Goal: Task Accomplishment & Management: Complete application form

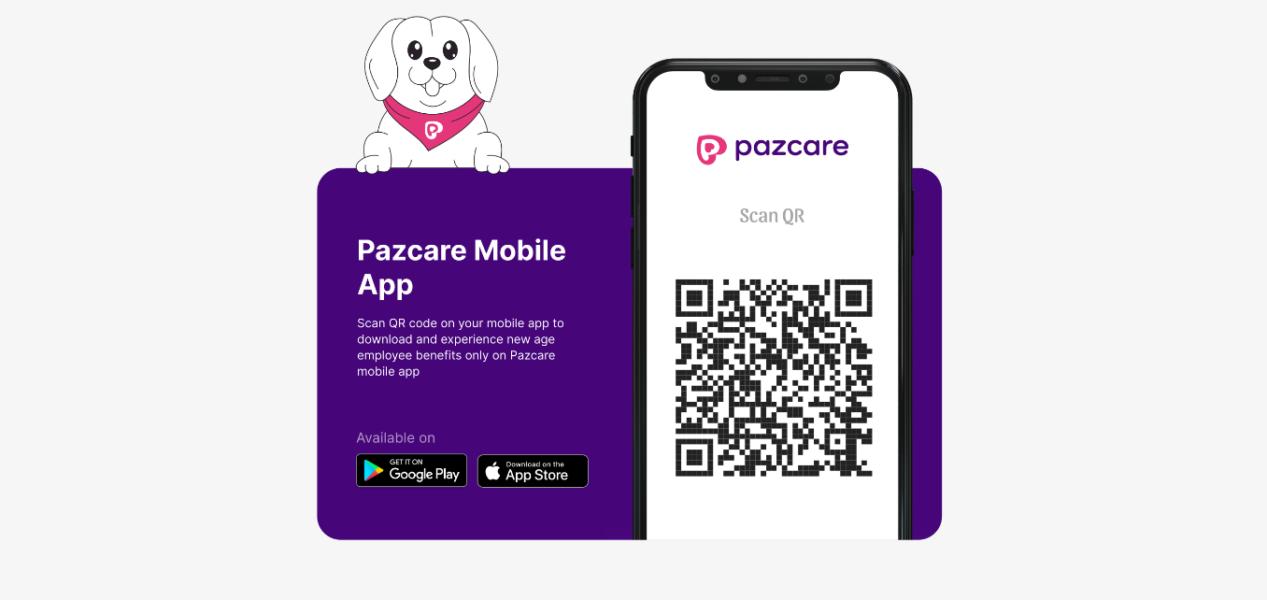
click at [436, 477] on img at bounding box center [633, 300] width 633 height 568
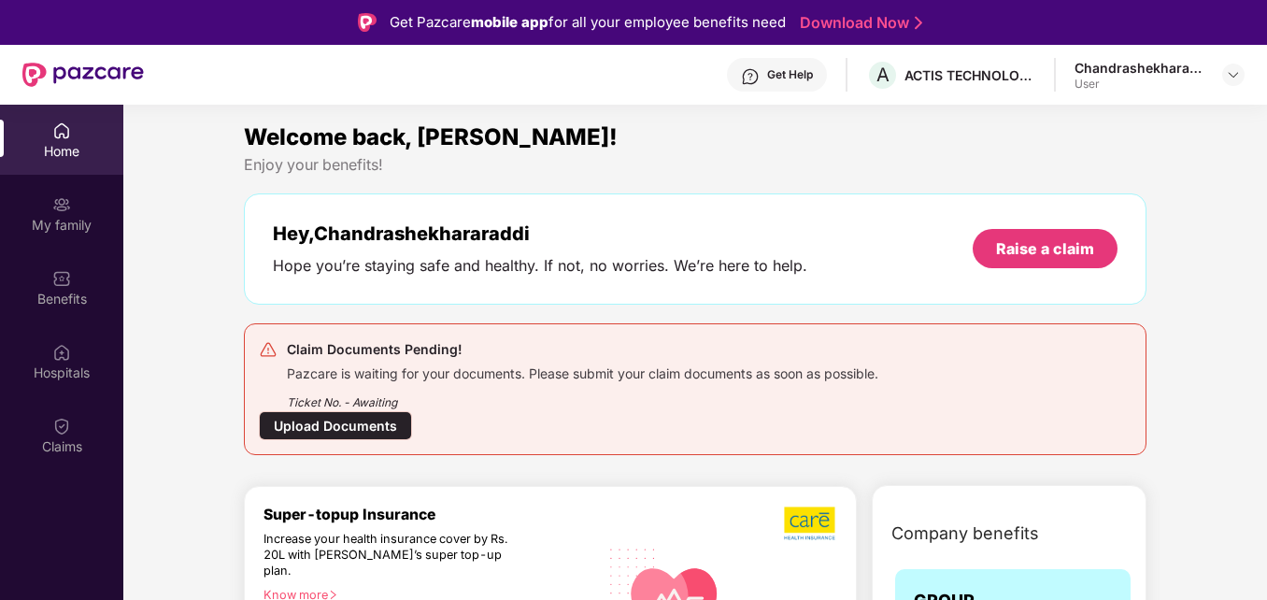
click at [310, 432] on div "Upload Documents" at bounding box center [335, 425] width 153 height 29
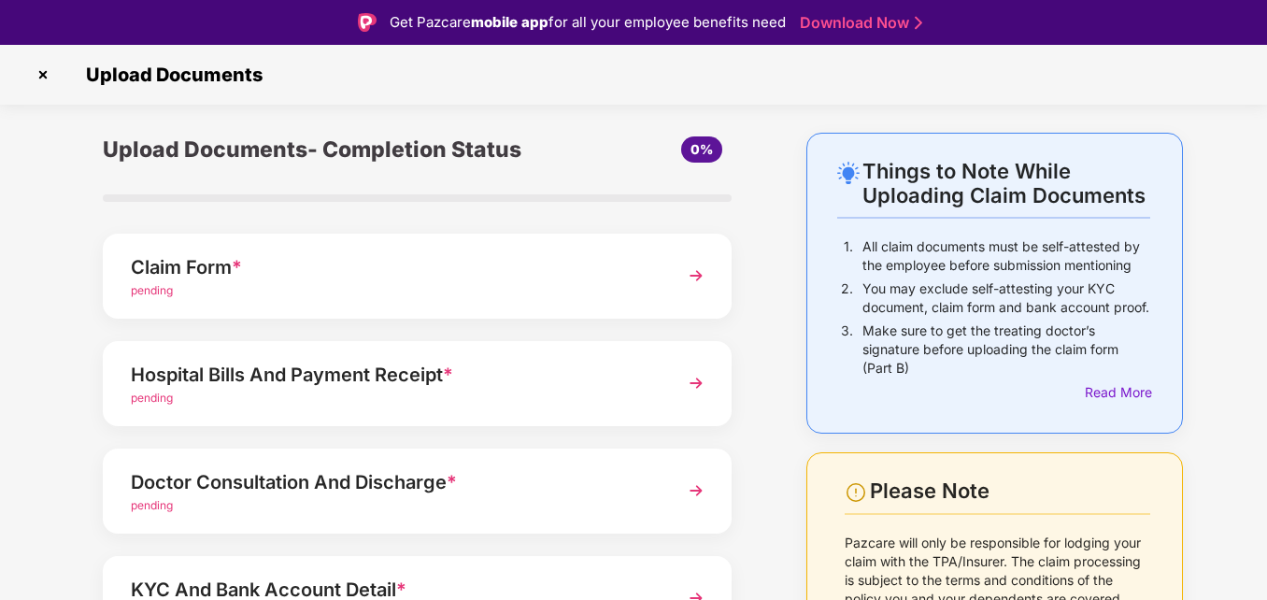
click at [695, 279] on img at bounding box center [696, 276] width 34 height 34
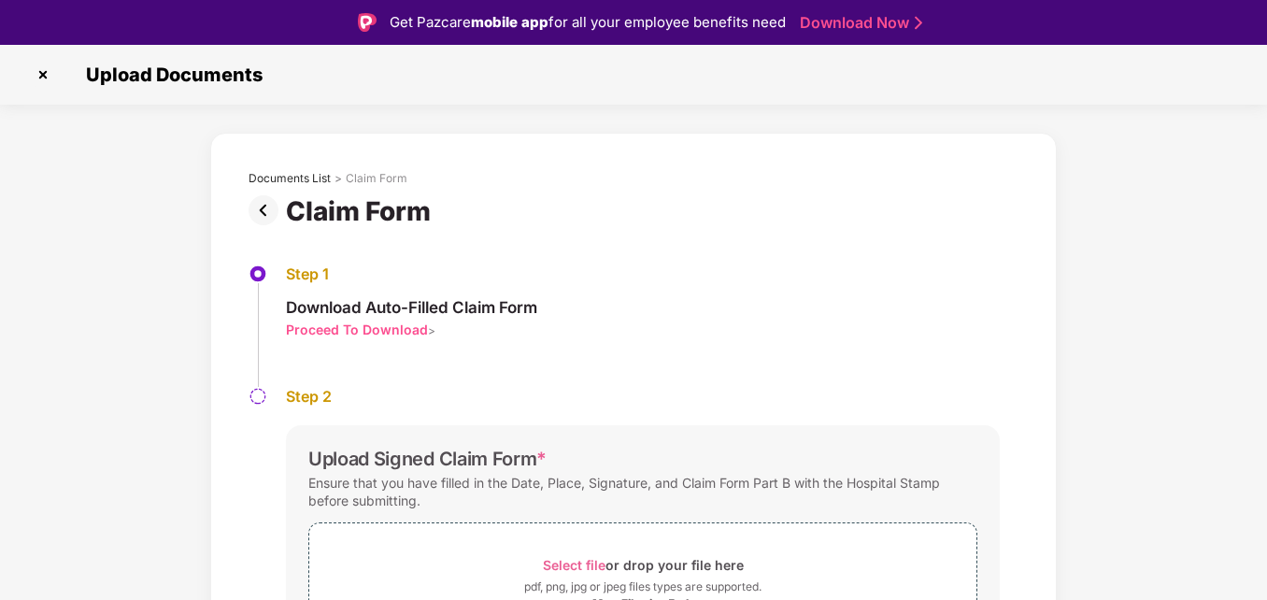
scroll to position [122, 0]
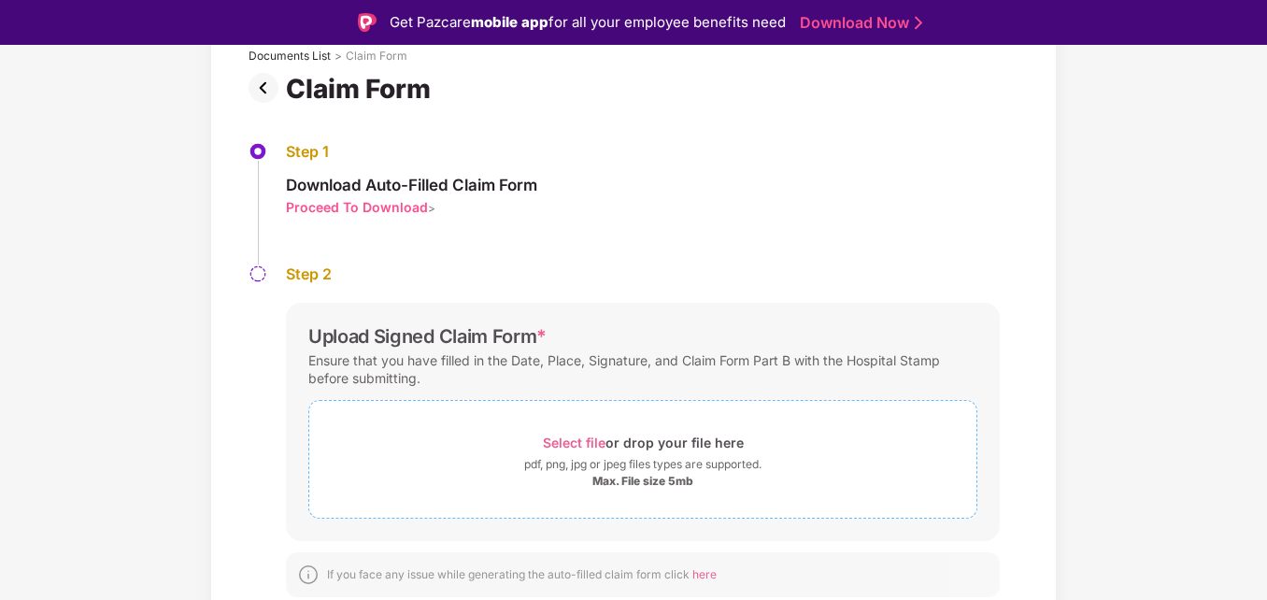
click at [597, 446] on span "Select file" at bounding box center [574, 442] width 63 height 16
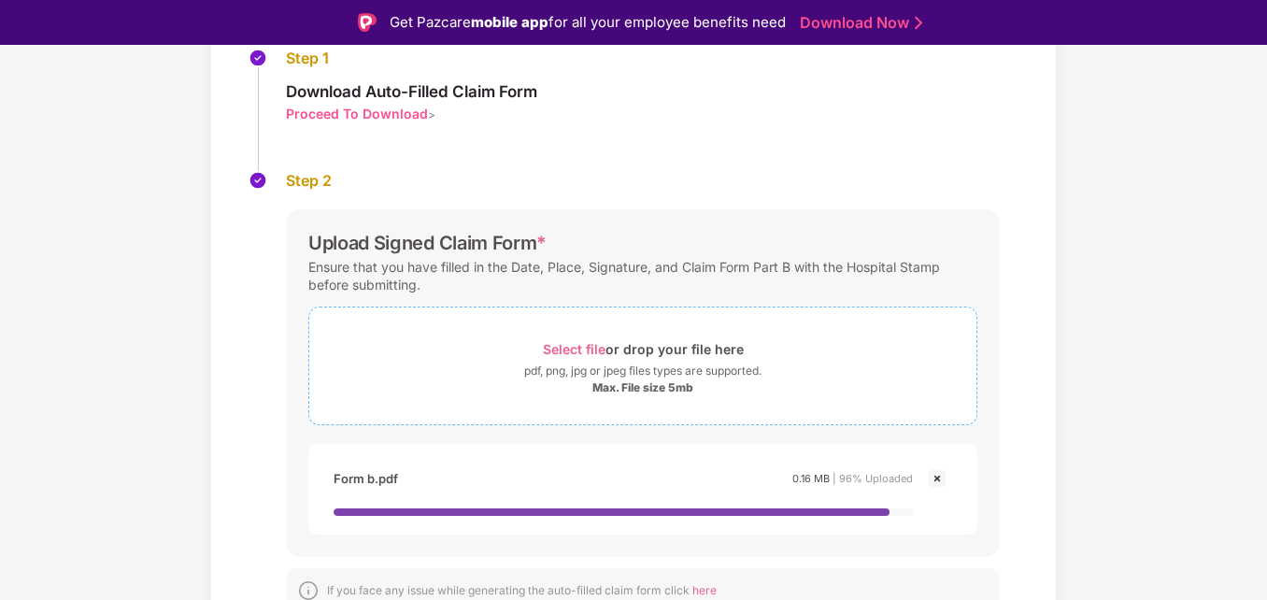
scroll to position [278, 0]
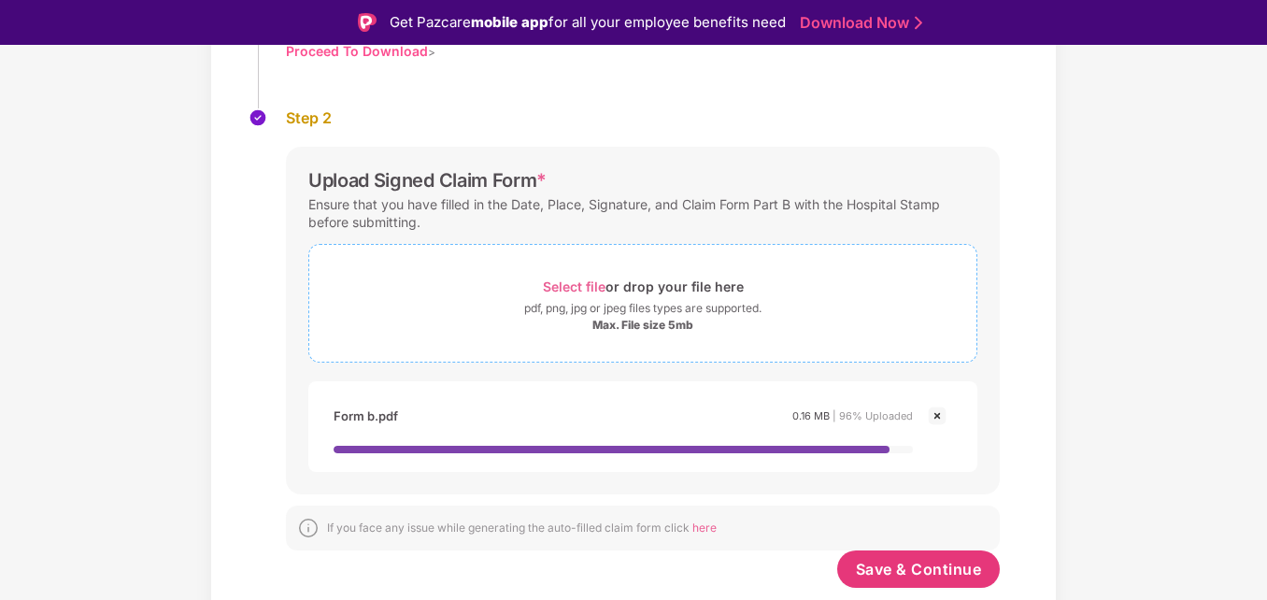
click at [615, 300] on div "pdf, png, jpg or jpeg files types are supported." at bounding box center [642, 308] width 237 height 19
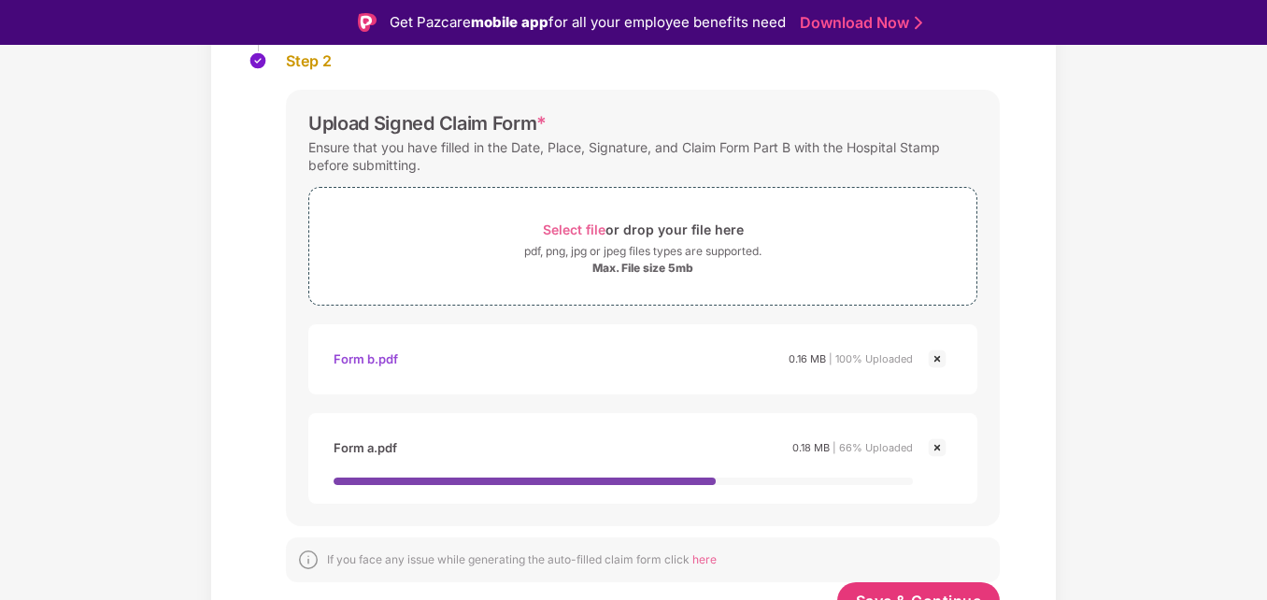
scroll to position [367, 0]
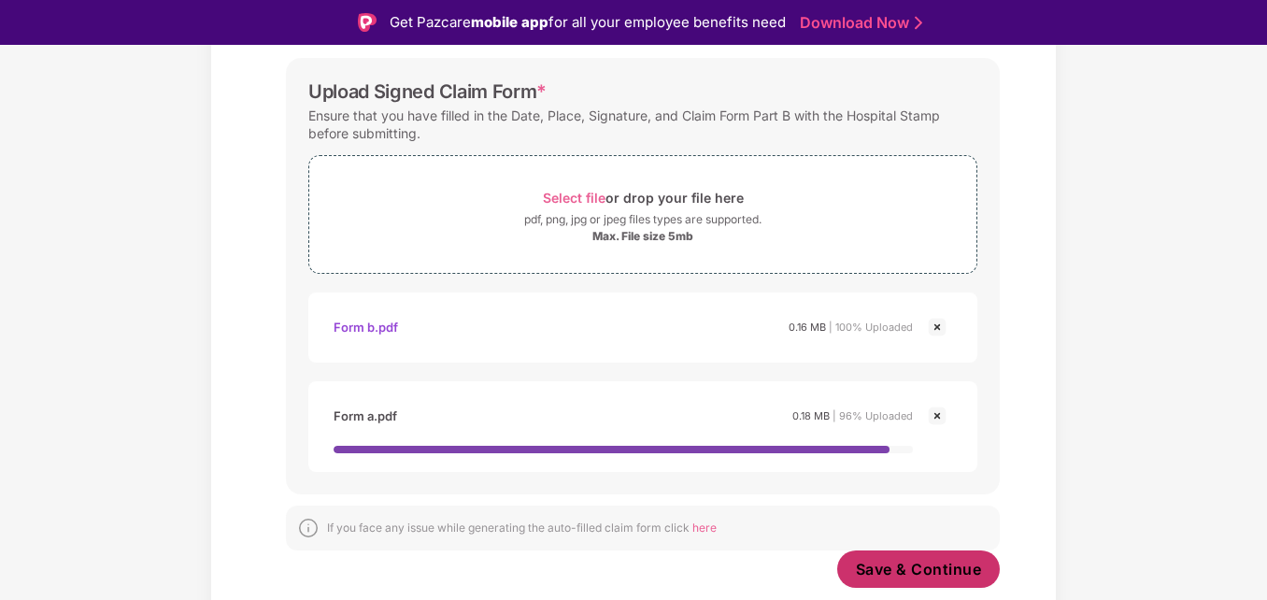
click at [905, 581] on button "Save & Continue" at bounding box center [918, 568] width 163 height 37
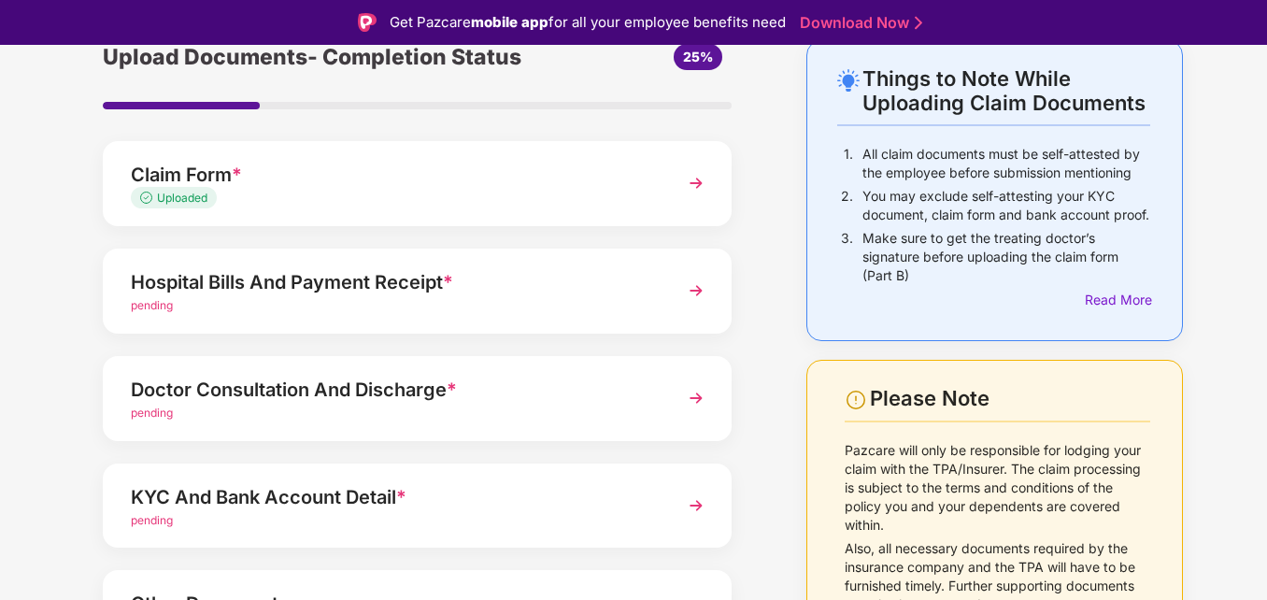
scroll to position [93, 0]
click at [697, 289] on img at bounding box center [696, 290] width 34 height 34
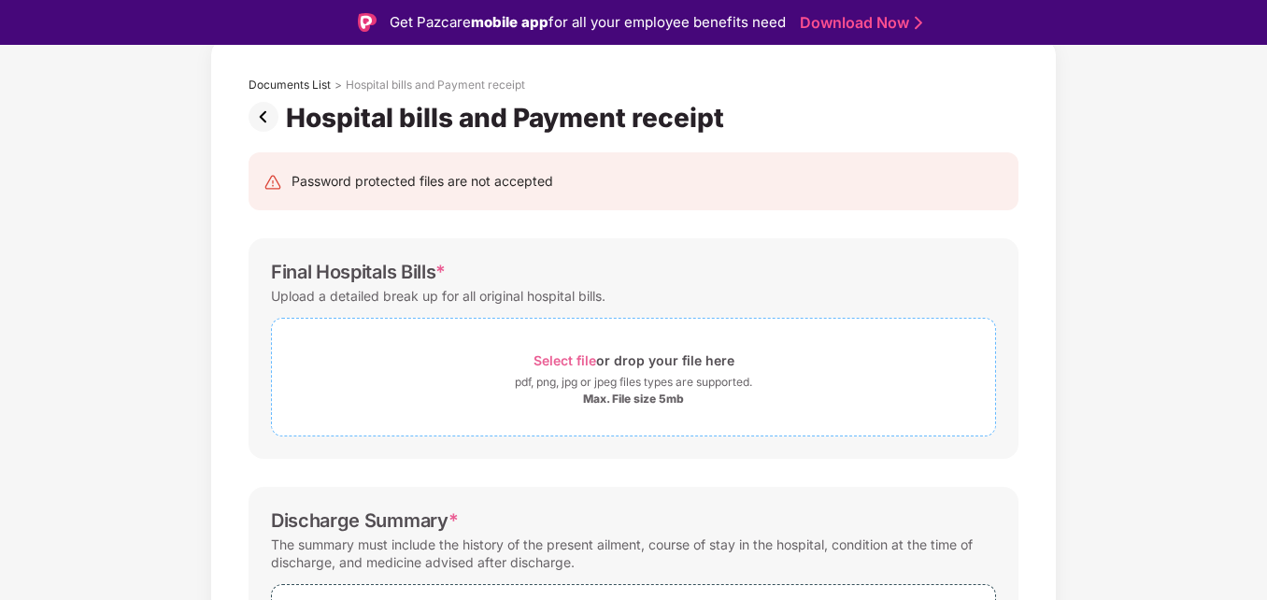
click at [642, 377] on div "pdf, png, jpg or jpeg files types are supported." at bounding box center [633, 382] width 237 height 19
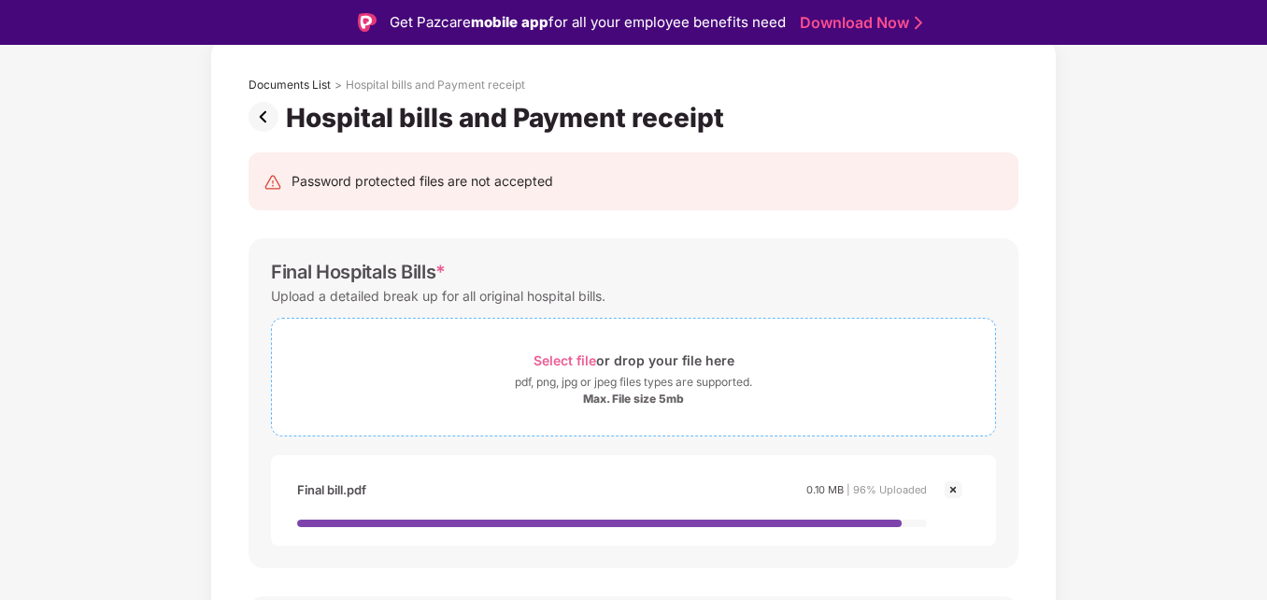
scroll to position [187, 0]
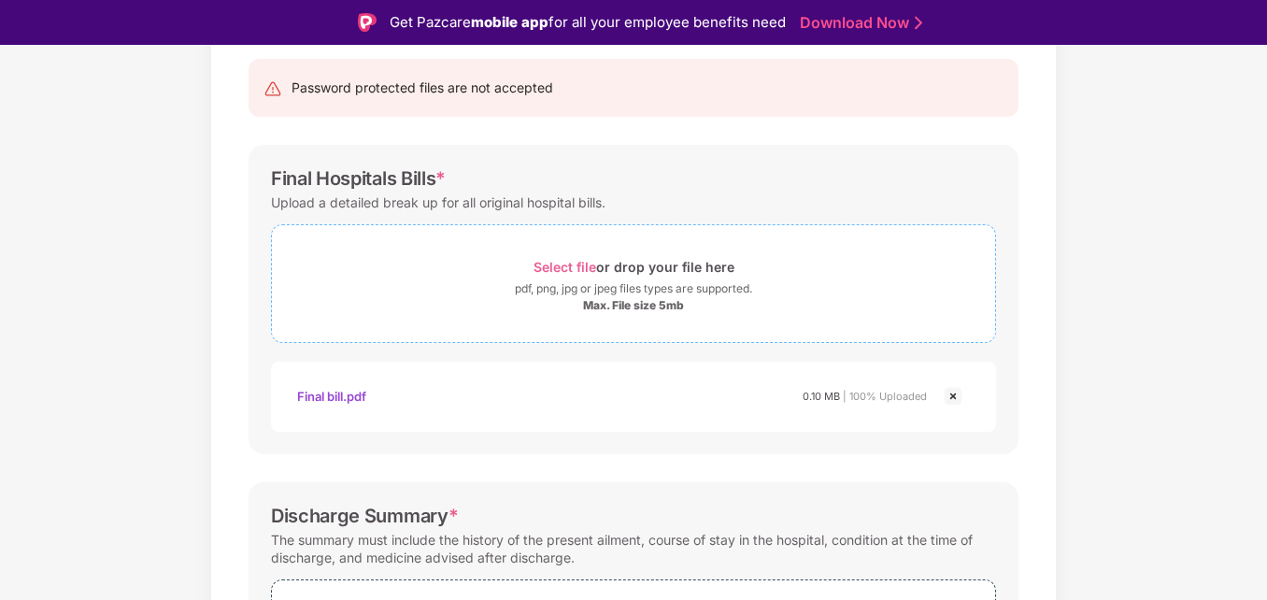
click at [618, 280] on div "pdf, png, jpg or jpeg files types are supported." at bounding box center [633, 288] width 237 height 19
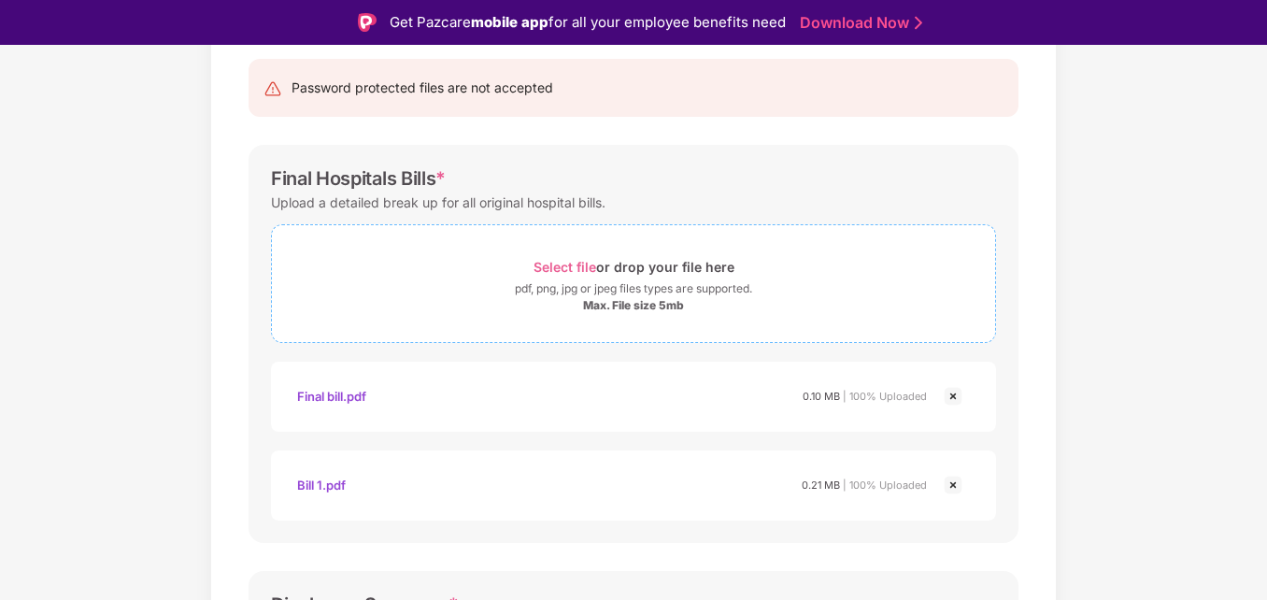
click at [619, 289] on div "pdf, png, jpg or jpeg files types are supported." at bounding box center [633, 288] width 237 height 19
click at [643, 285] on div "pdf, png, jpg or jpeg files types are supported." at bounding box center [633, 288] width 237 height 19
click at [639, 289] on div "pdf, png, jpg or jpeg files types are supported." at bounding box center [633, 288] width 237 height 19
click at [584, 274] on span "Select file" at bounding box center [564, 267] width 63 height 16
click at [576, 269] on span "Select file" at bounding box center [564, 267] width 63 height 16
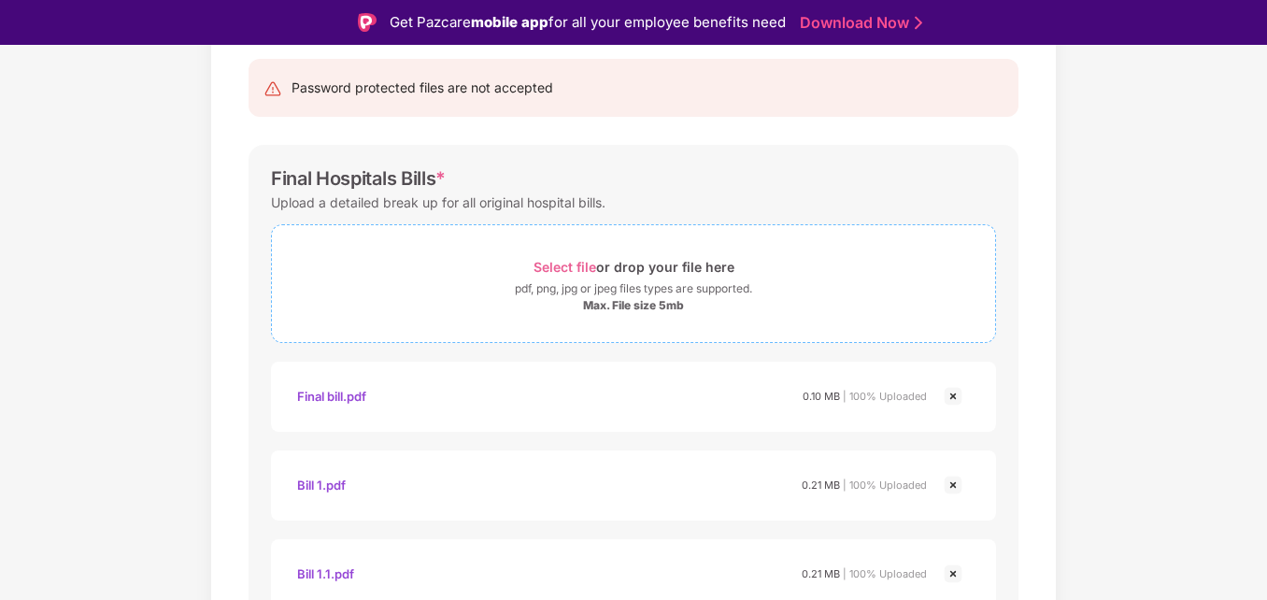
click at [579, 264] on span "Select file" at bounding box center [564, 267] width 63 height 16
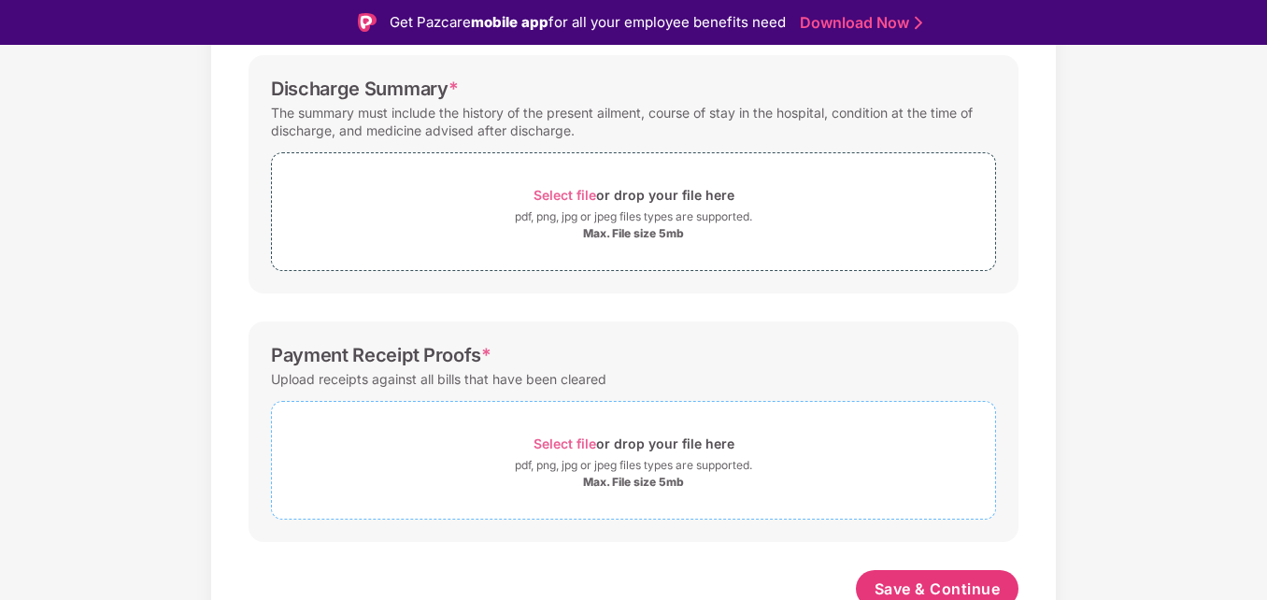
scroll to position [1245, 0]
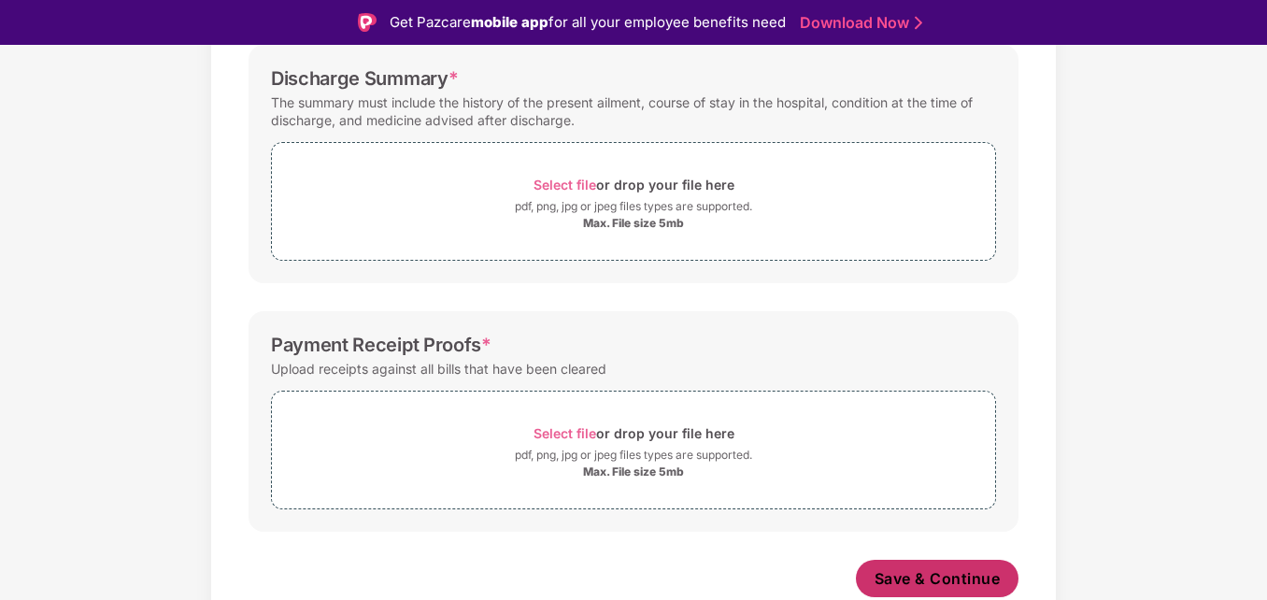
click at [906, 581] on span "Save & Continue" at bounding box center [937, 578] width 126 height 21
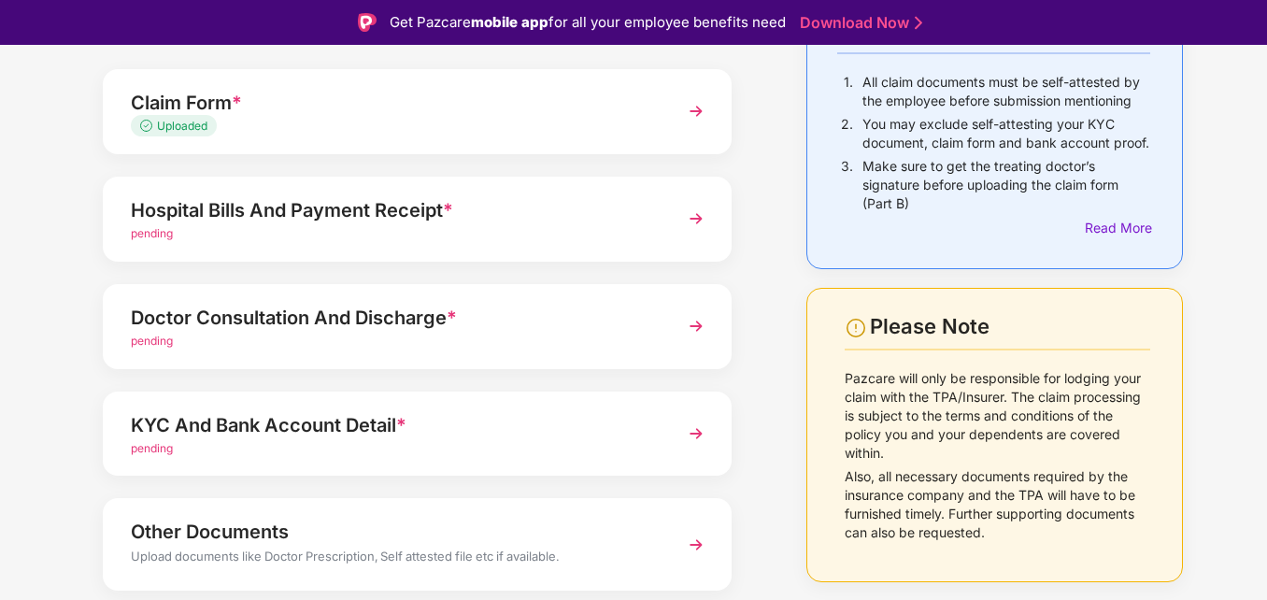
scroll to position [133, 0]
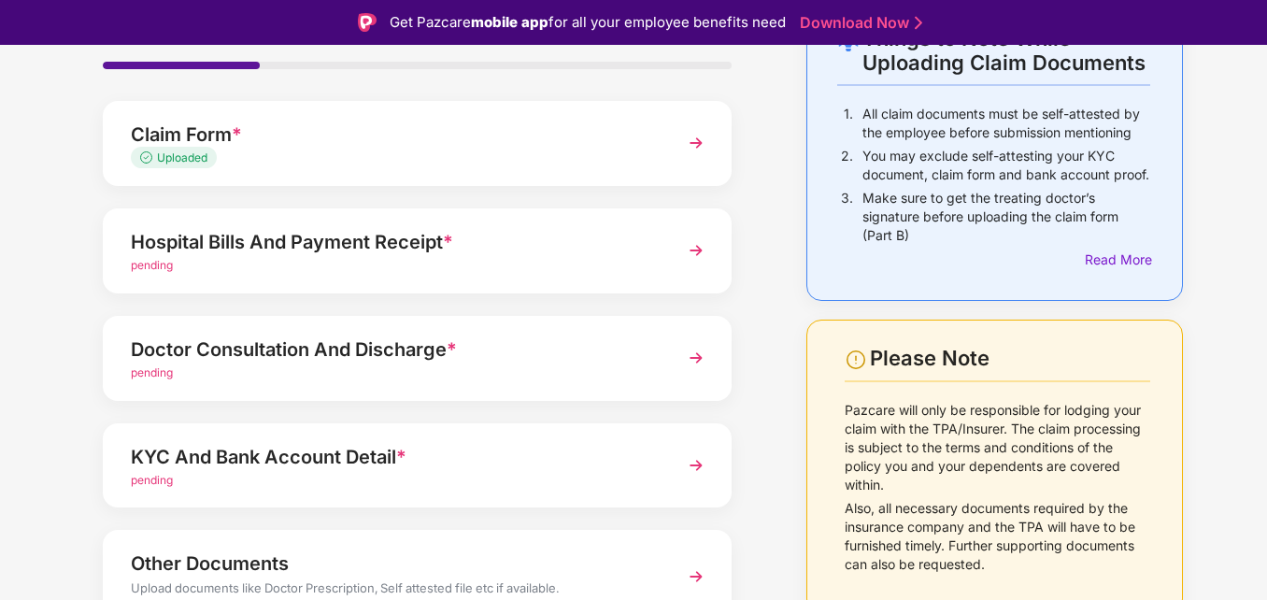
click at [697, 248] on img at bounding box center [696, 251] width 34 height 34
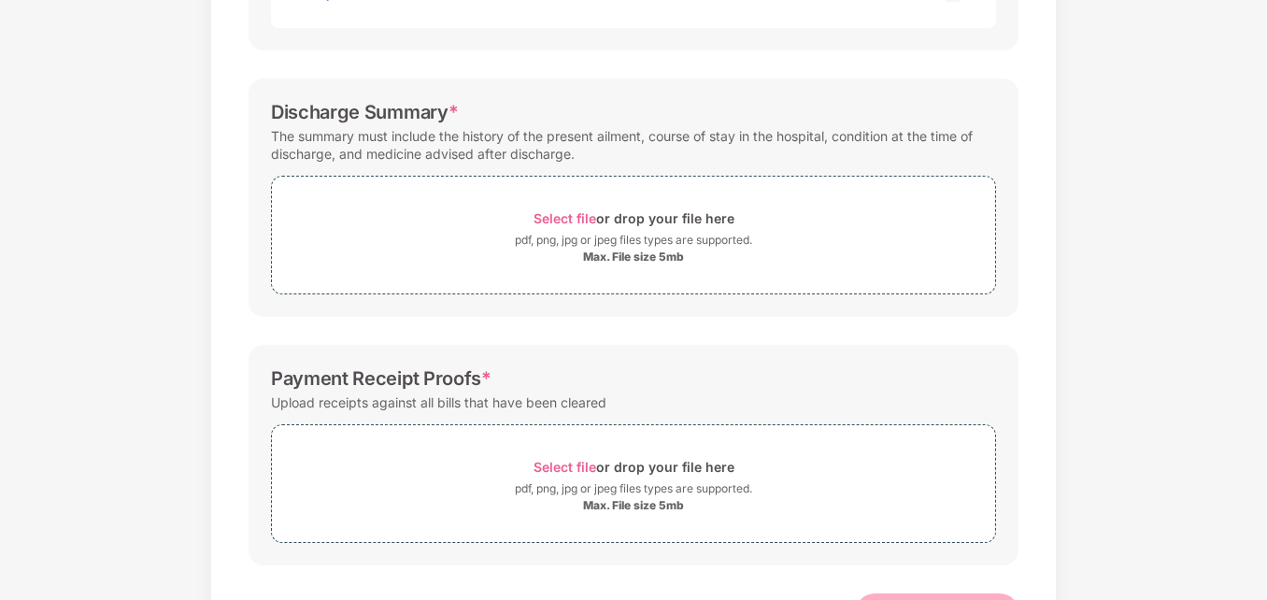
scroll to position [1238, 0]
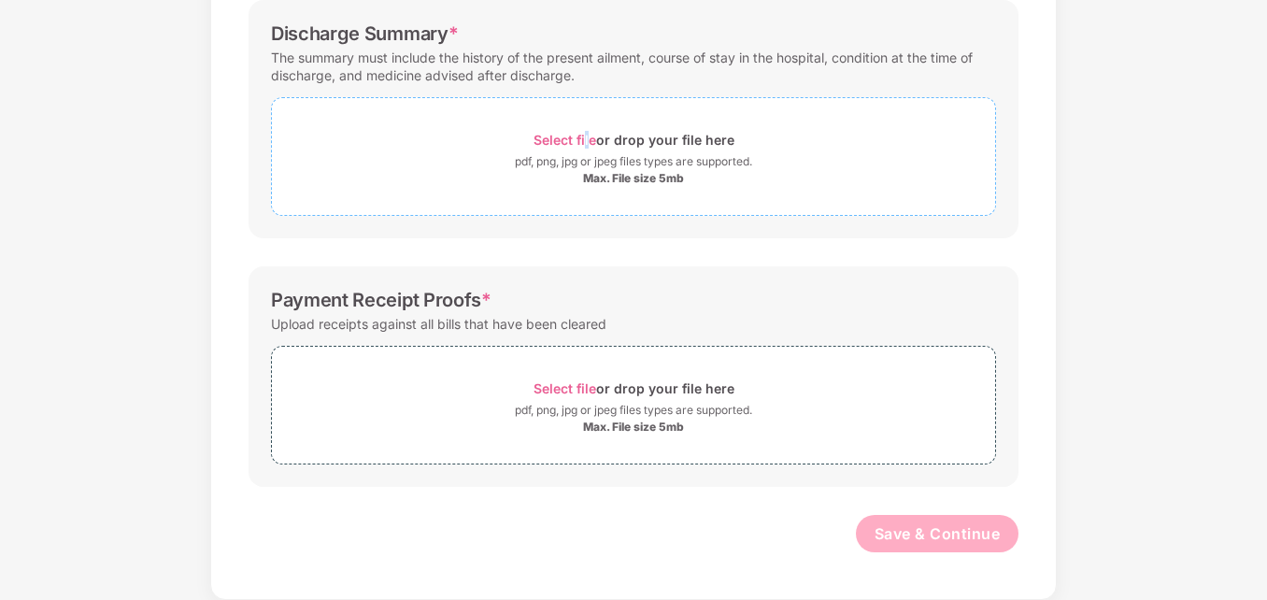
click at [587, 140] on span "Select file" at bounding box center [564, 140] width 63 height 16
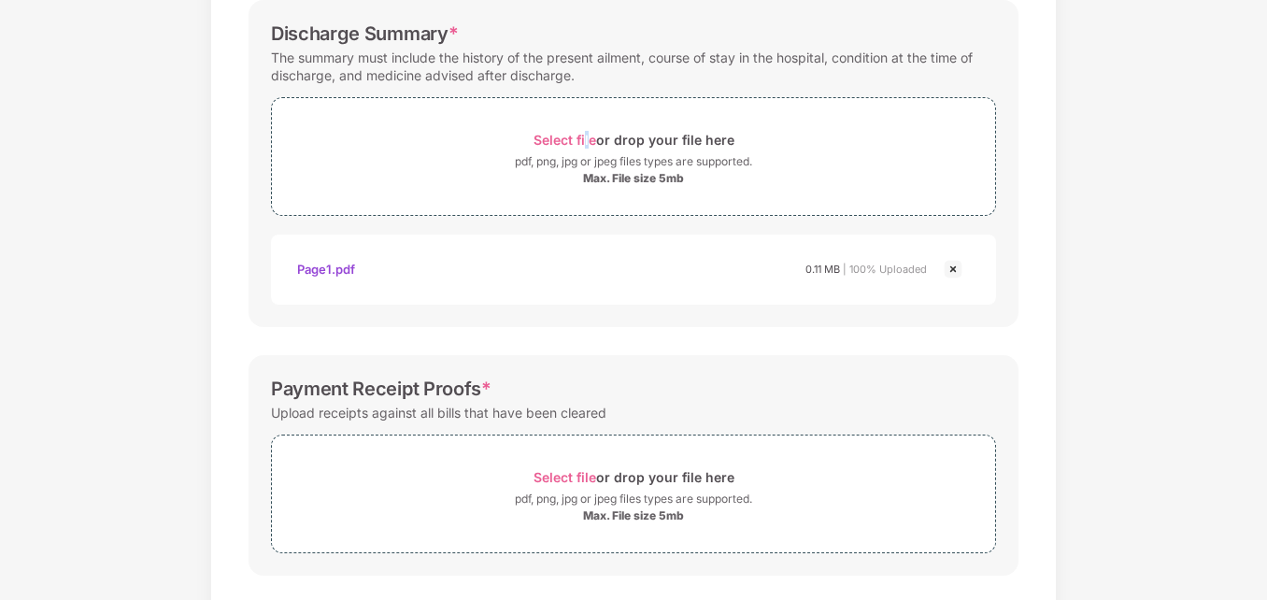
scroll to position [1144, 0]
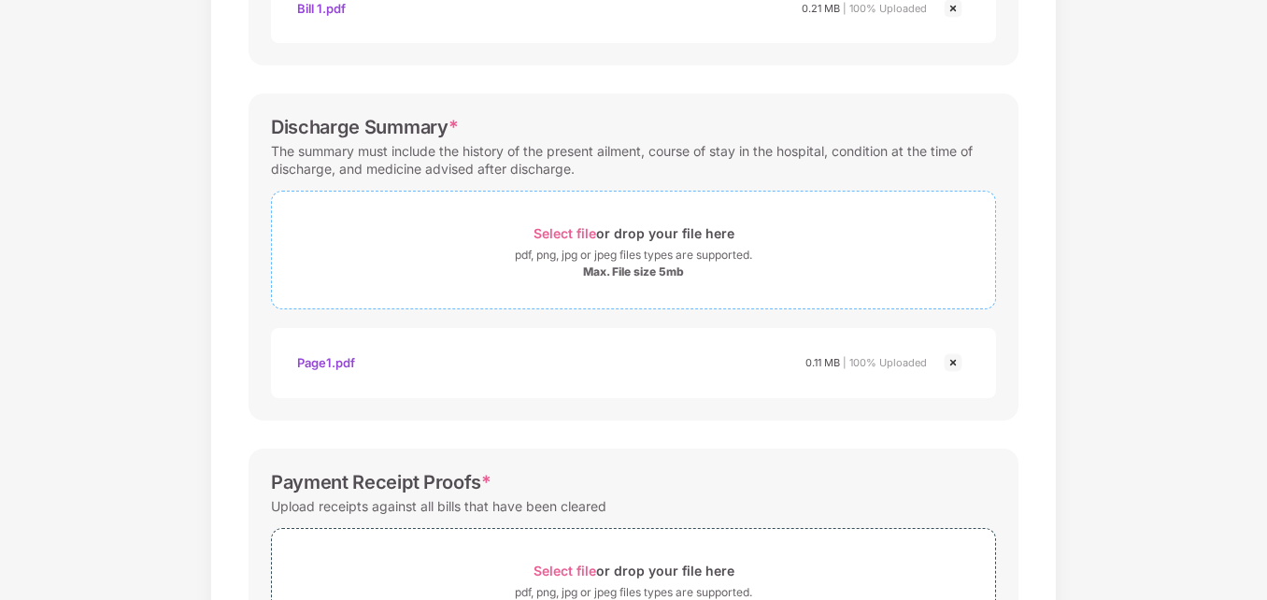
click at [628, 241] on div "Select file or drop your file here" at bounding box center [633, 232] width 201 height 25
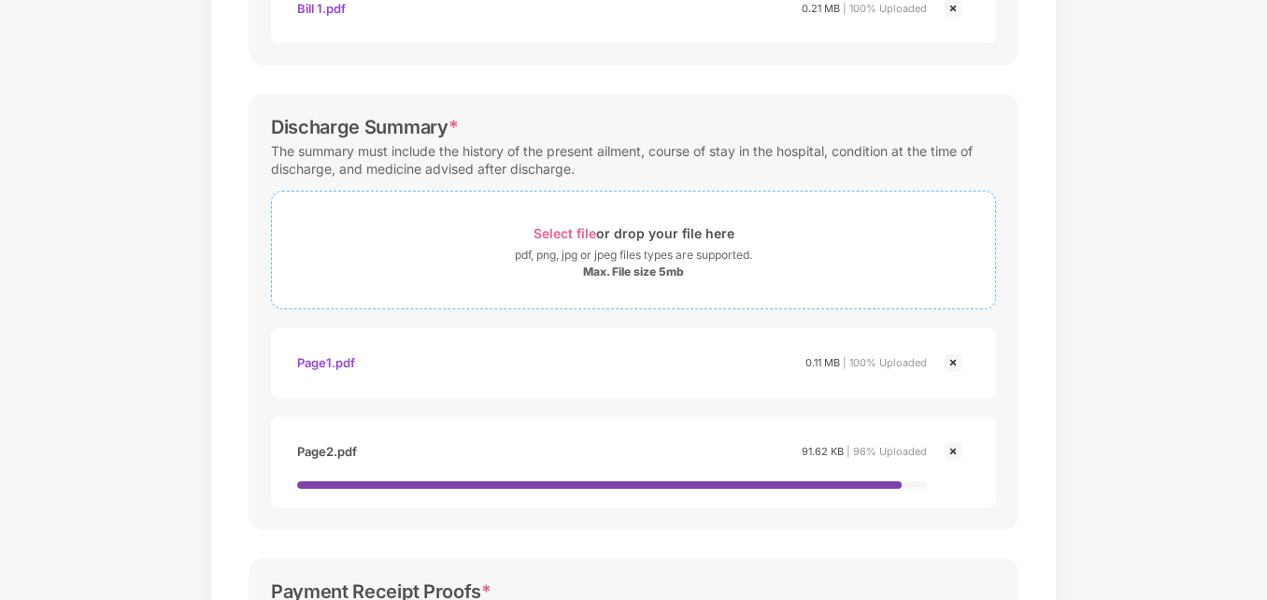
click at [563, 236] on span "Select file" at bounding box center [564, 233] width 63 height 16
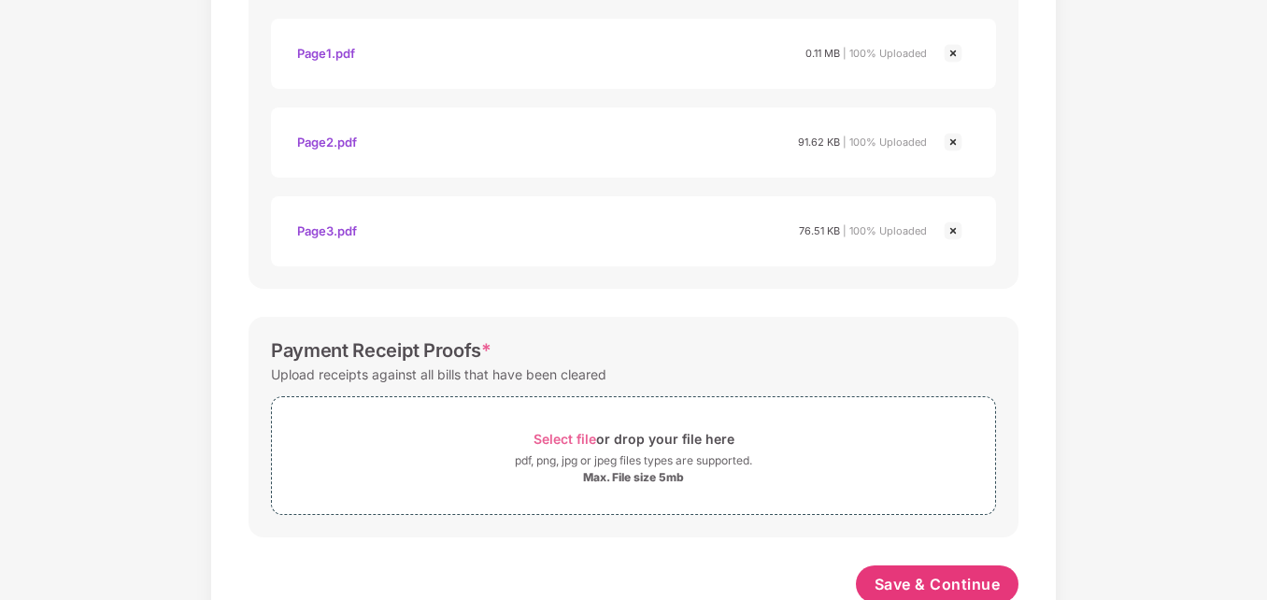
scroll to position [1411, 0]
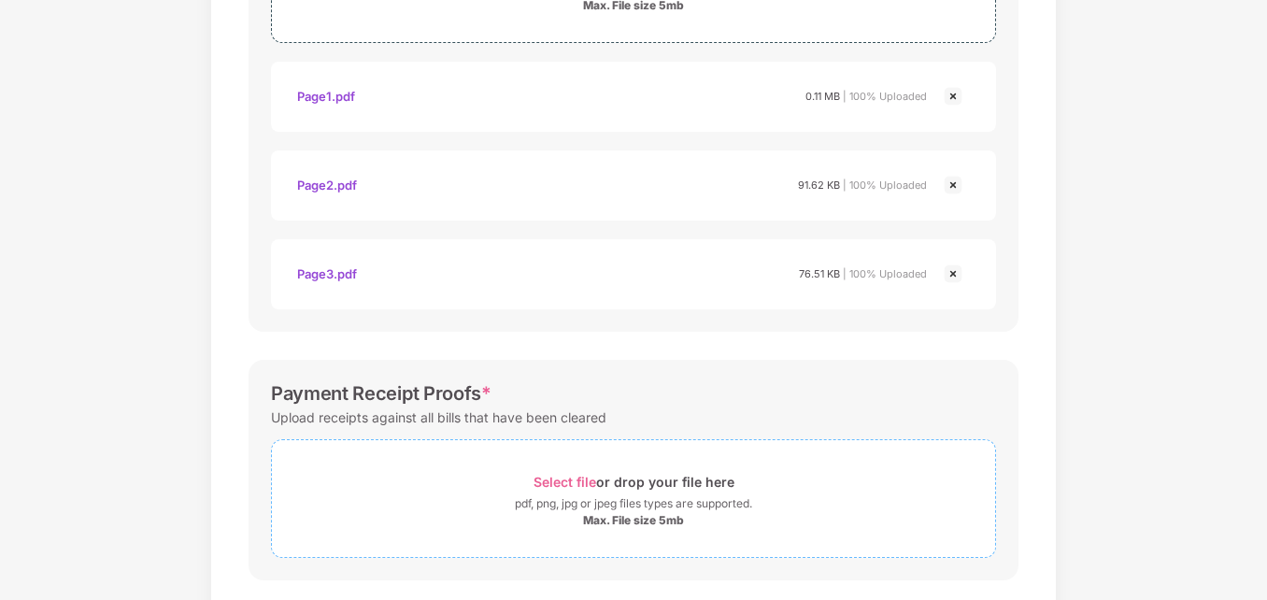
click at [567, 483] on span "Select file" at bounding box center [564, 482] width 63 height 16
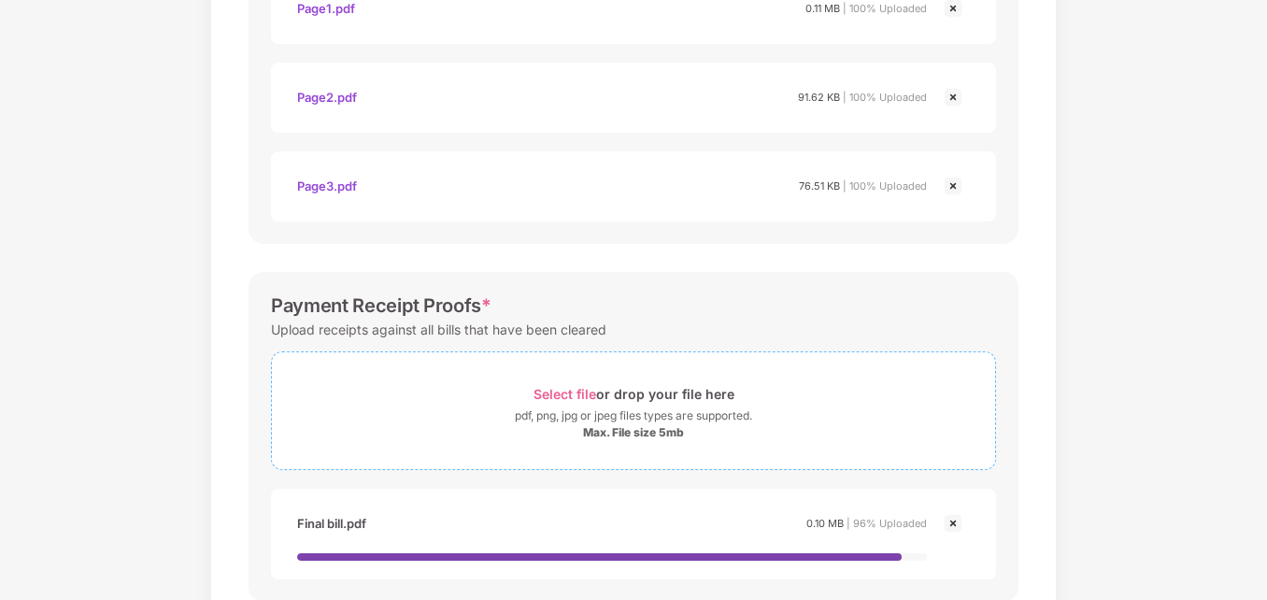
scroll to position [1613, 0]
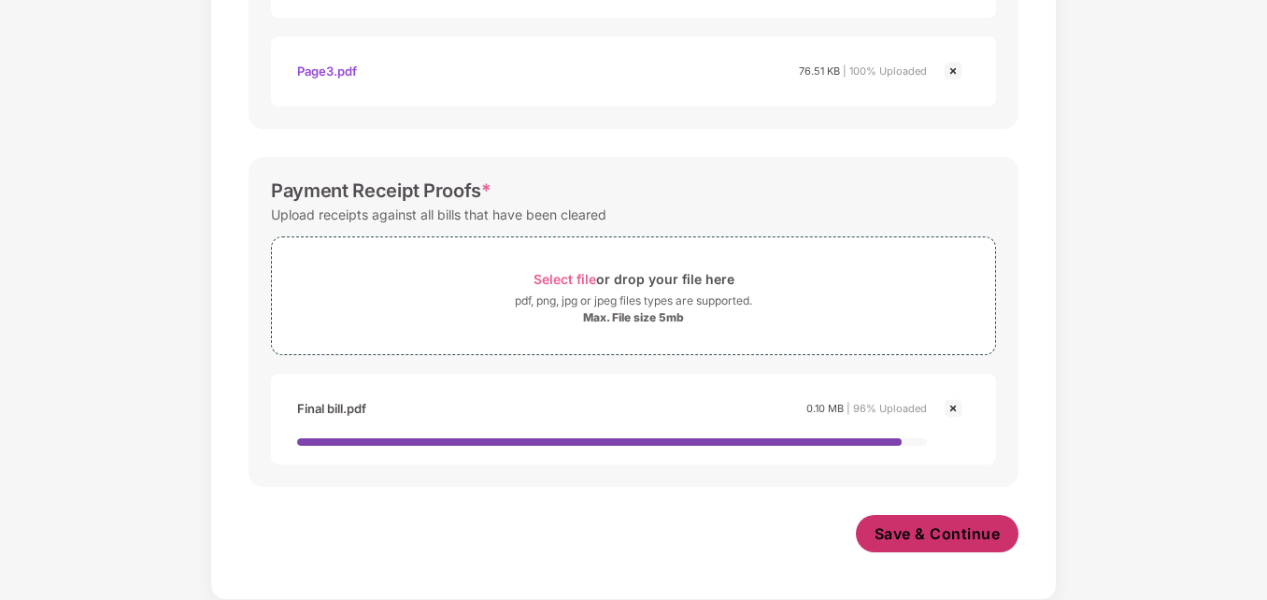
click at [914, 538] on span "Save & Continue" at bounding box center [937, 533] width 126 height 21
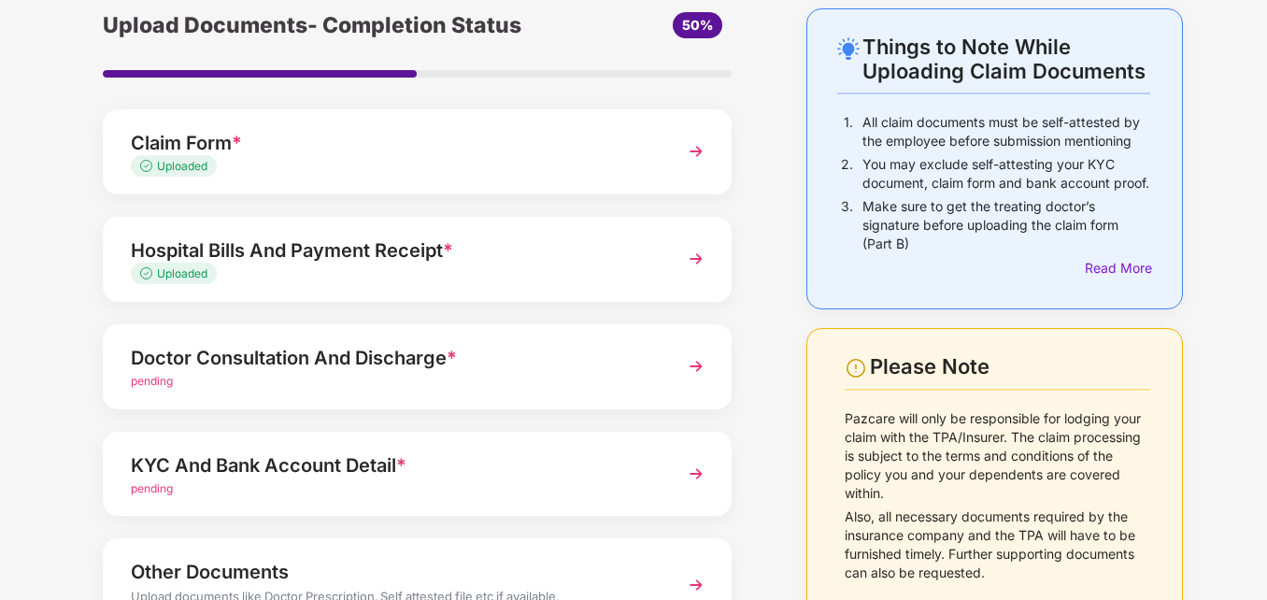
scroll to position [187, 0]
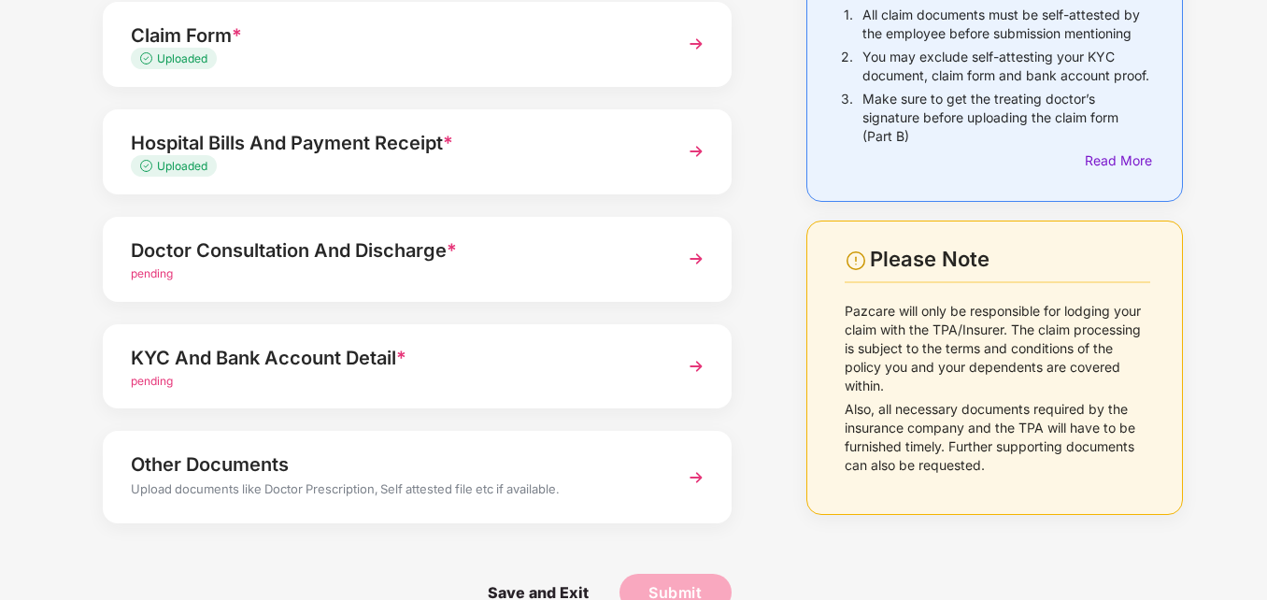
click at [692, 267] on img at bounding box center [696, 259] width 34 height 34
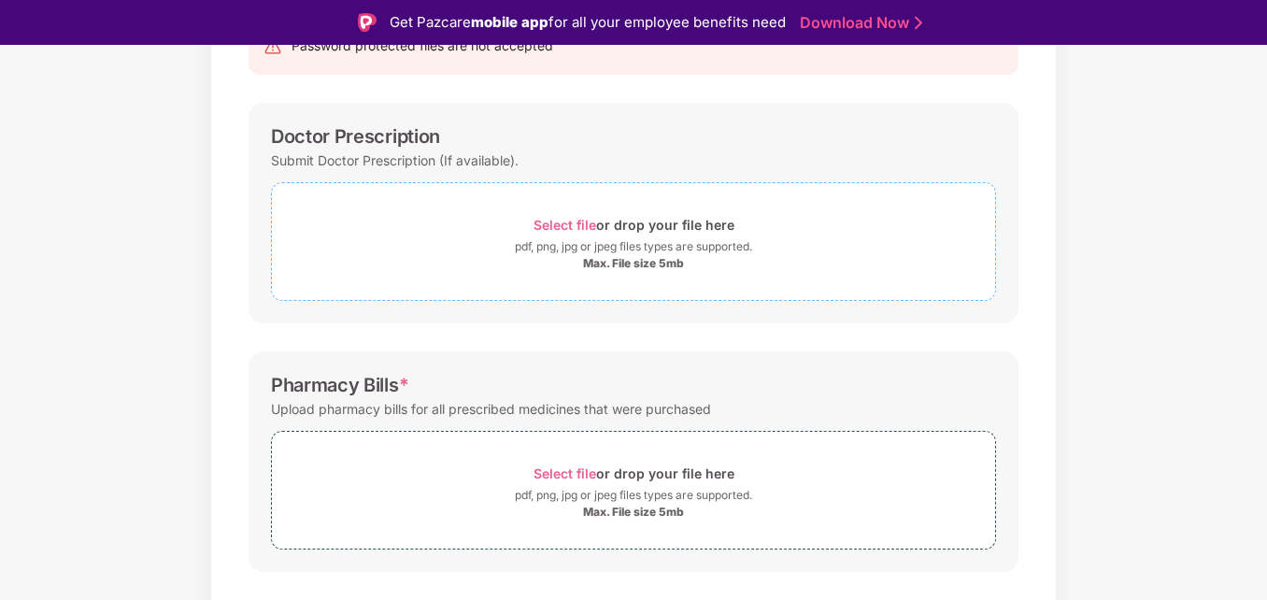
scroll to position [187, 0]
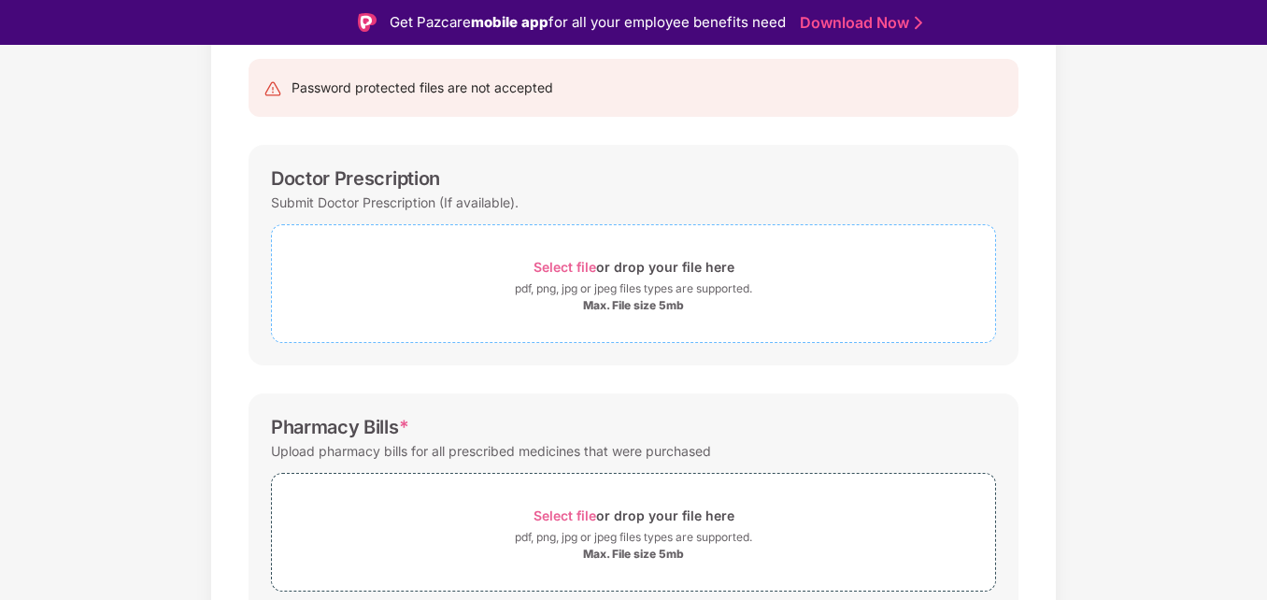
click at [561, 266] on span "Select file" at bounding box center [564, 267] width 63 height 16
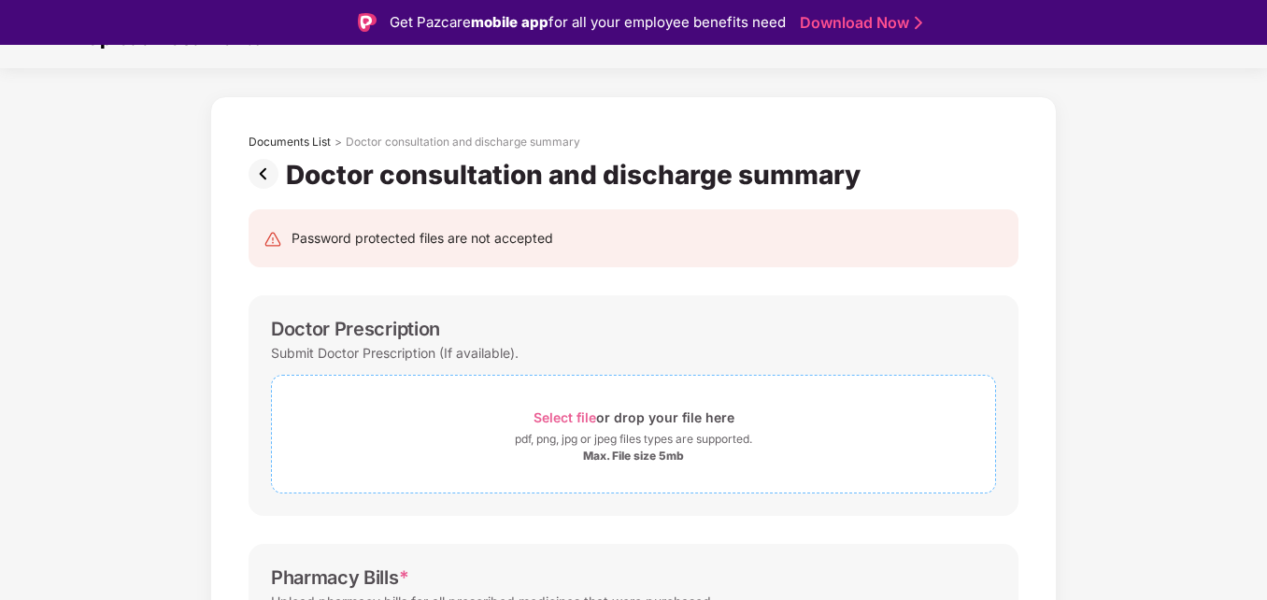
scroll to position [0, 0]
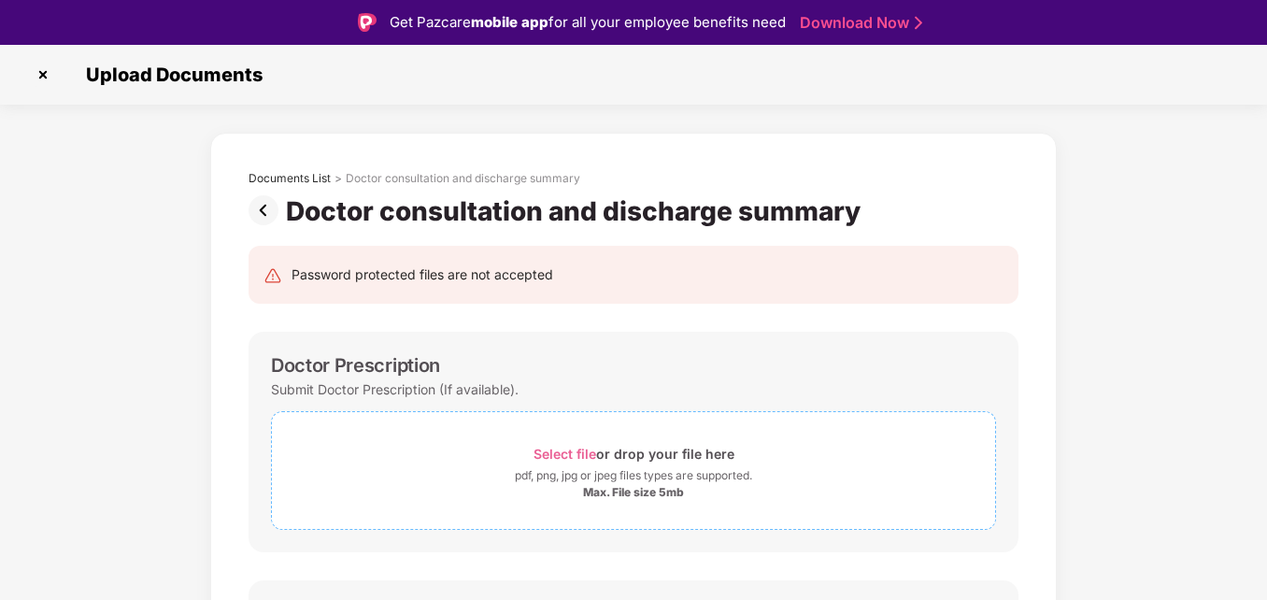
click at [578, 458] on span "Select file" at bounding box center [564, 454] width 63 height 16
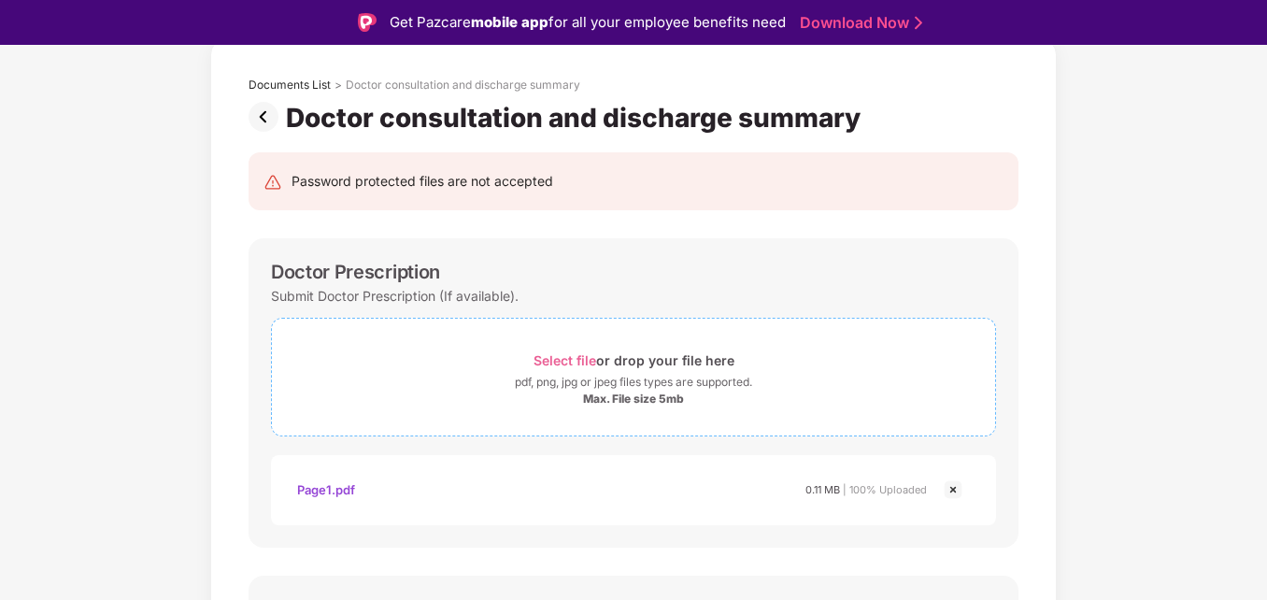
click at [581, 359] on span "Select file" at bounding box center [564, 360] width 63 height 16
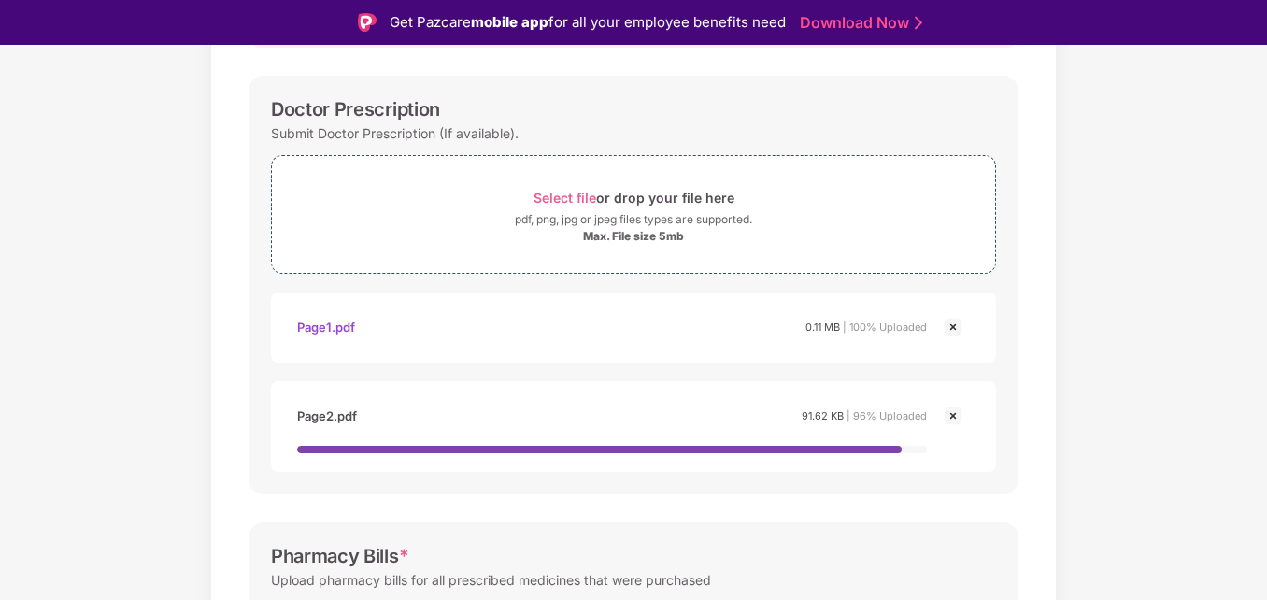
scroll to position [280, 0]
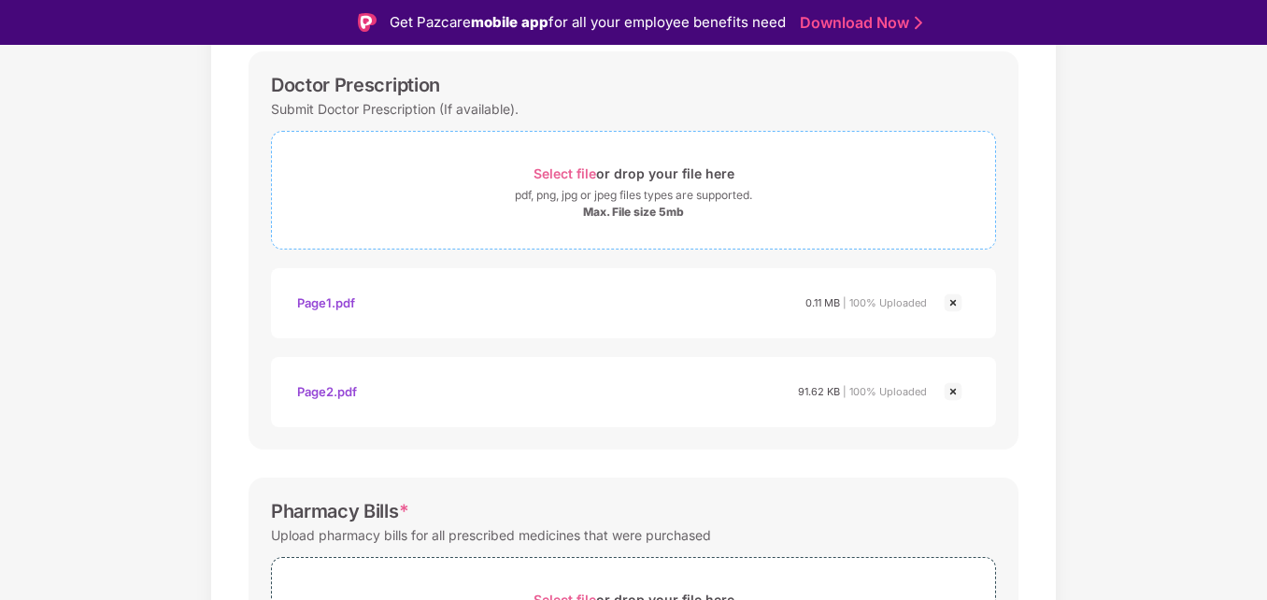
click at [573, 175] on span "Select file" at bounding box center [564, 173] width 63 height 16
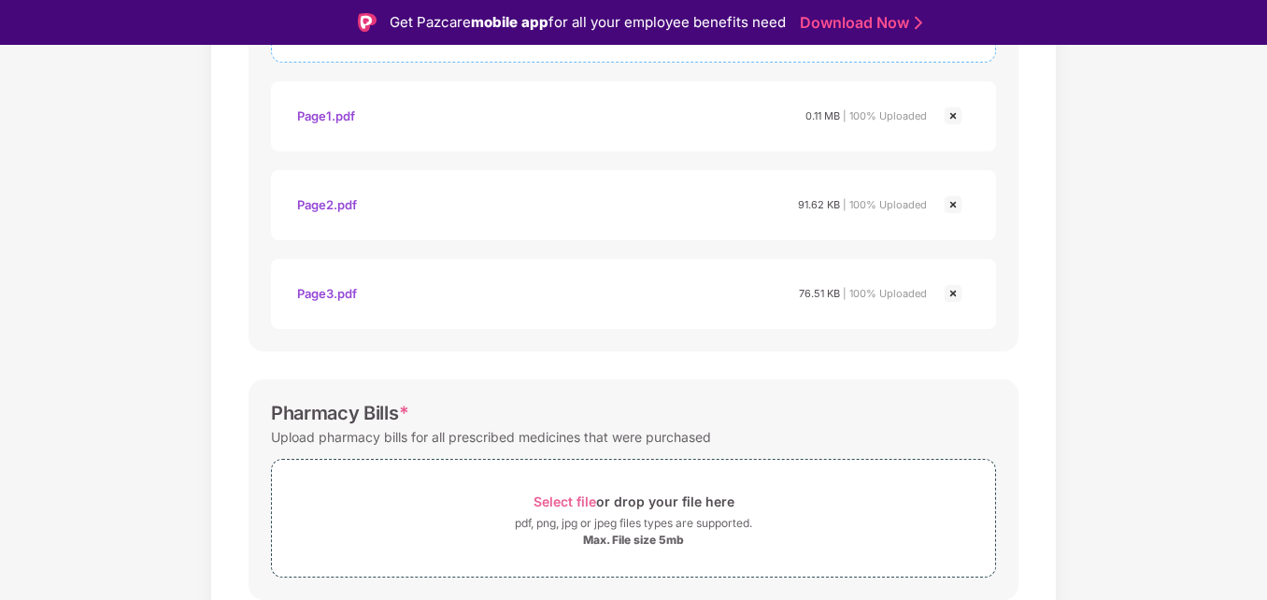
scroll to position [654, 0]
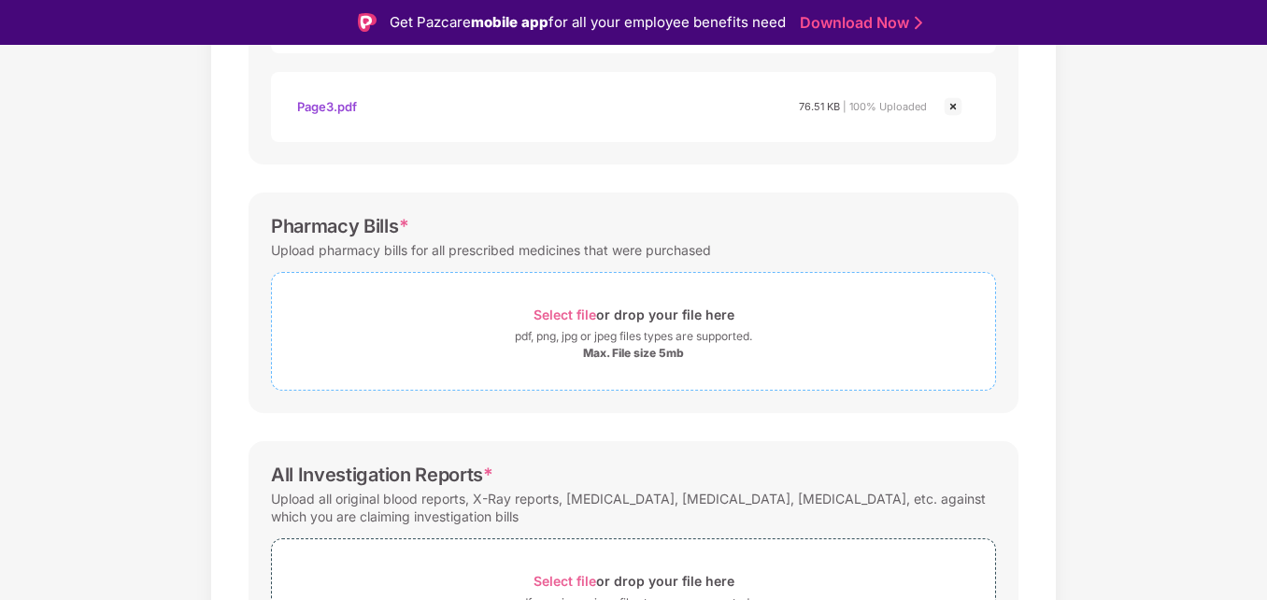
click at [574, 320] on span "Select file" at bounding box center [564, 314] width 63 height 16
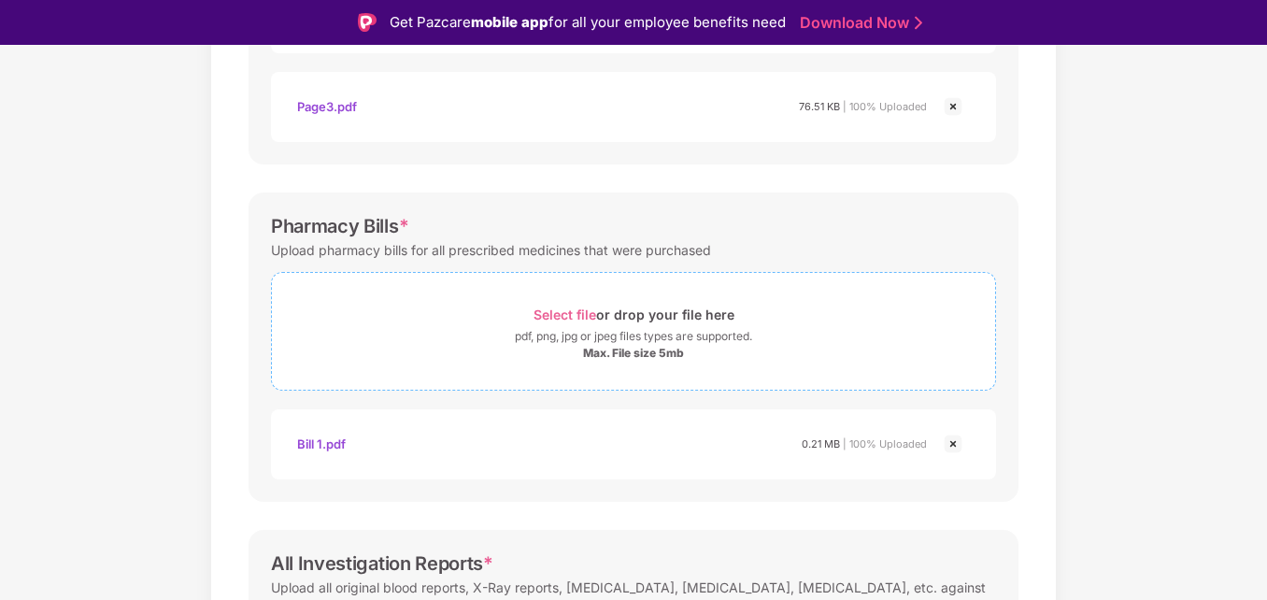
click at [578, 319] on span "Select file" at bounding box center [564, 314] width 63 height 16
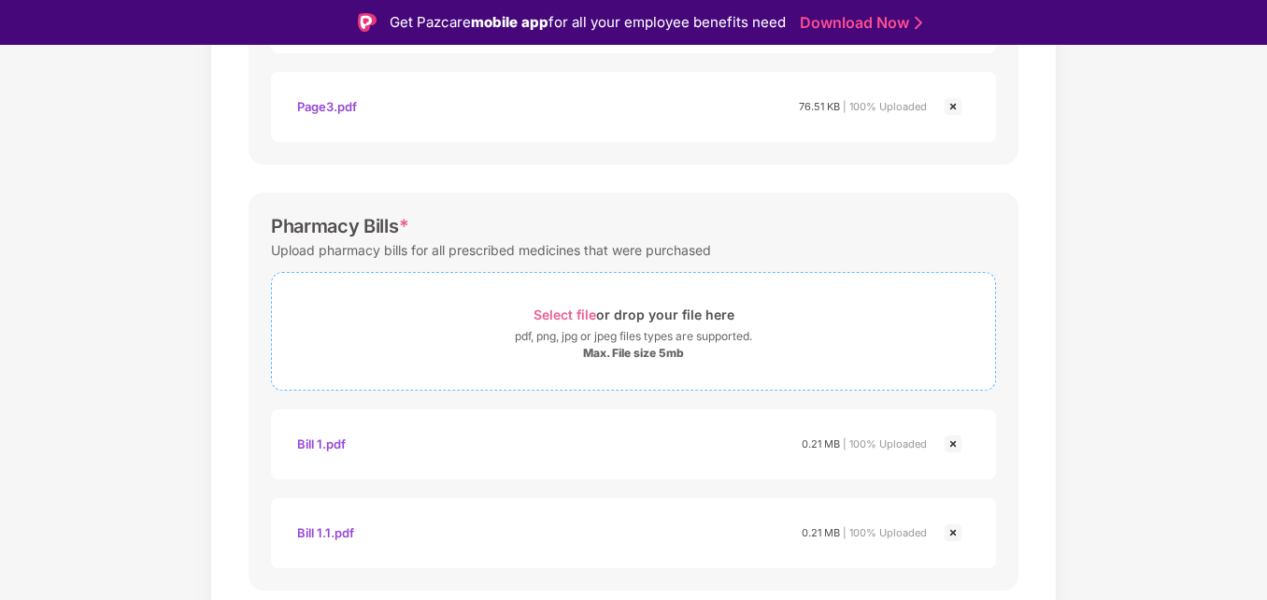
click at [574, 314] on span "Select file" at bounding box center [564, 314] width 63 height 16
click at [552, 310] on span "Select file" at bounding box center [564, 314] width 63 height 16
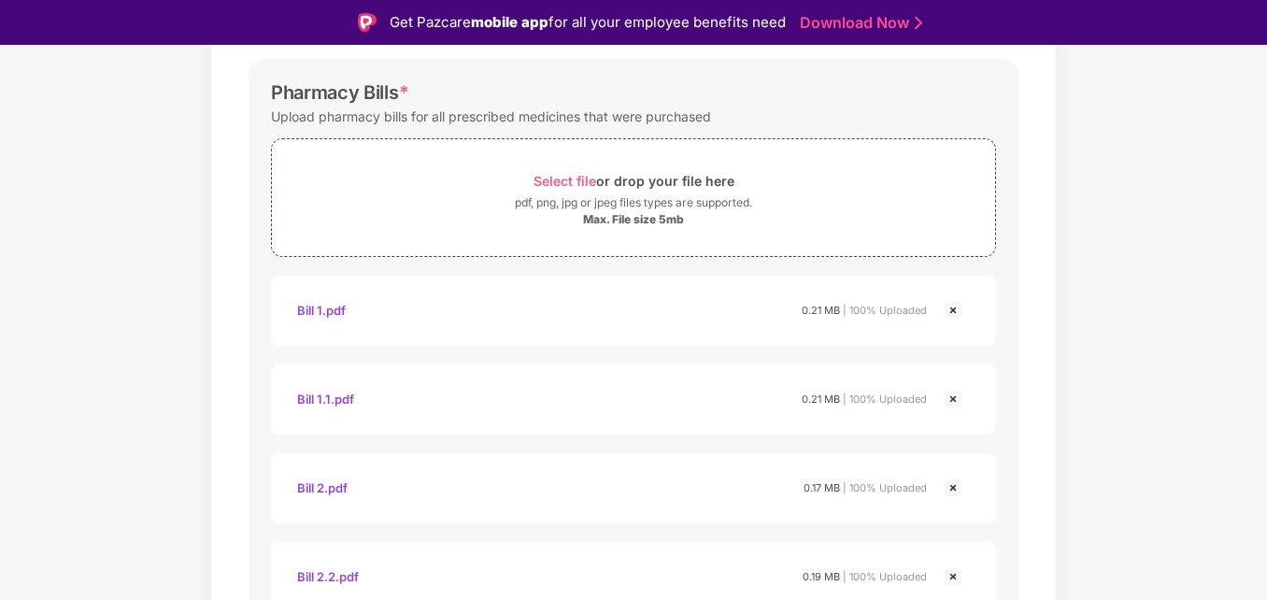
scroll to position [747, 0]
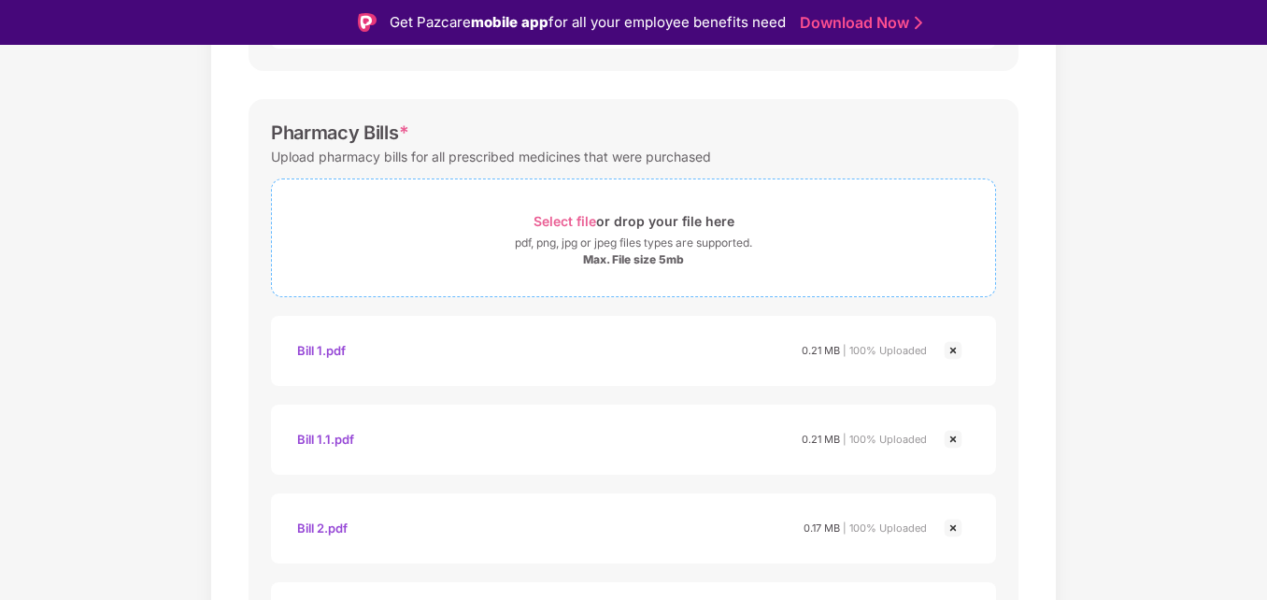
click at [557, 221] on span "Select file" at bounding box center [564, 221] width 63 height 16
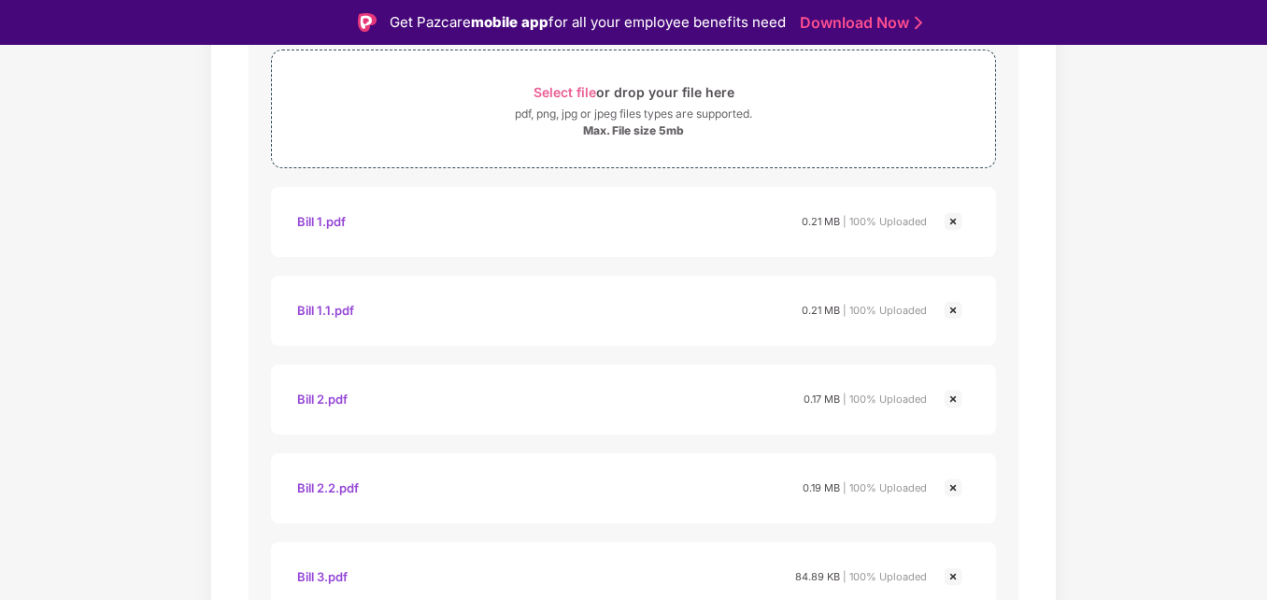
scroll to position [841, 0]
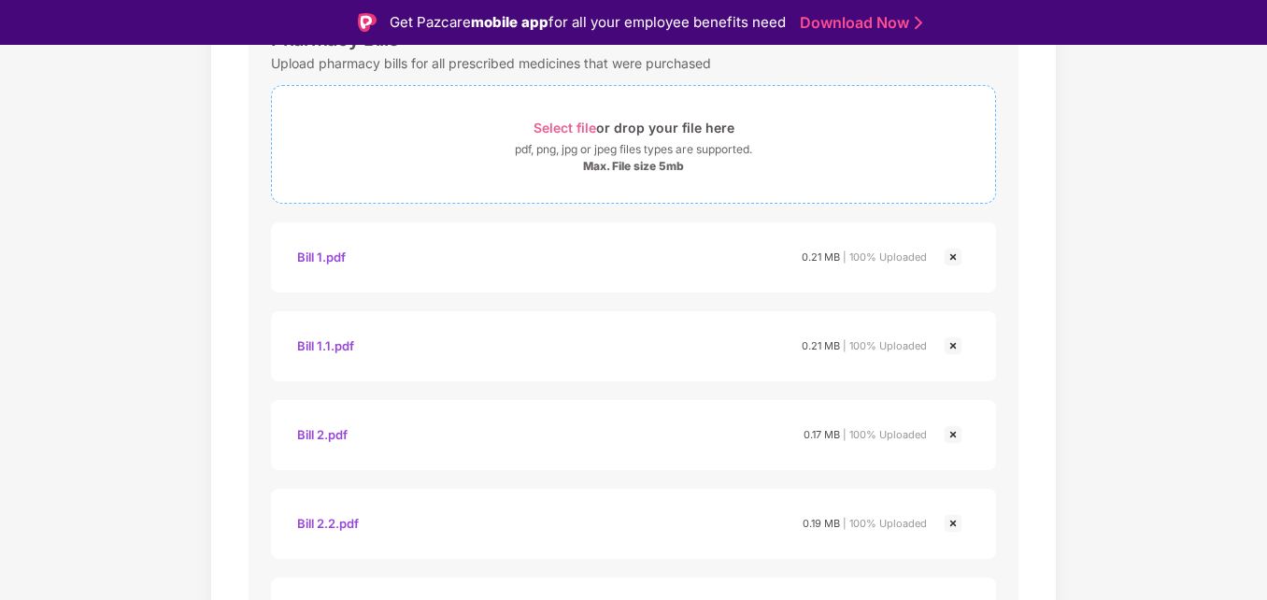
click at [558, 121] on span "Select file" at bounding box center [564, 128] width 63 height 16
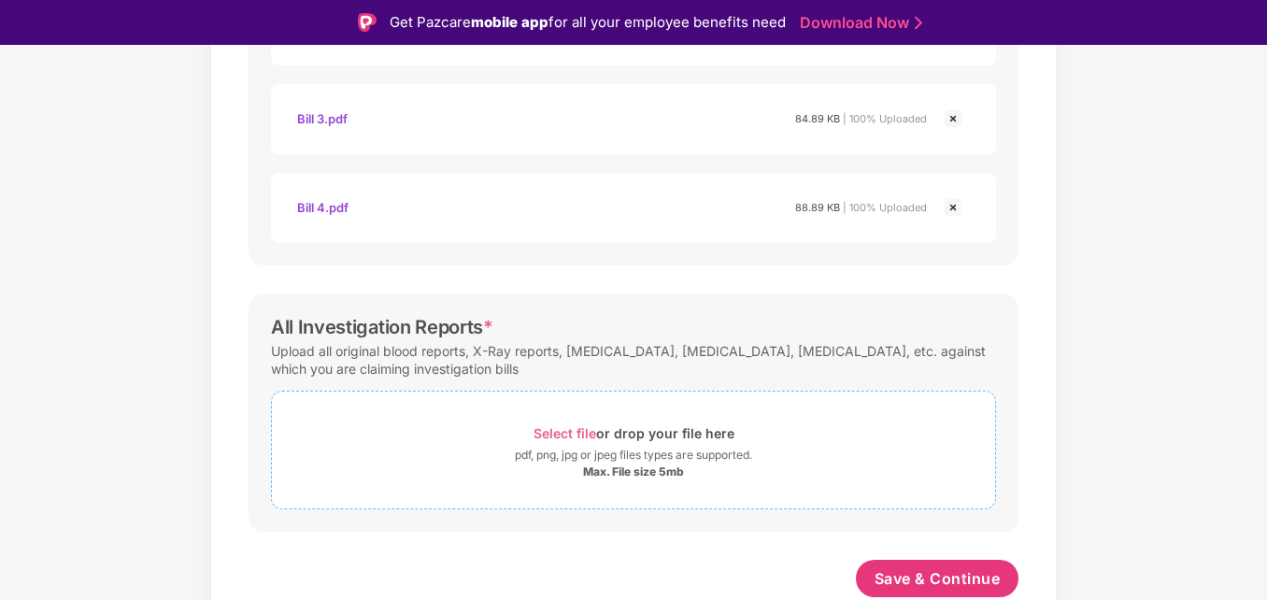
scroll to position [1334, 0]
click at [936, 585] on span "Save & Continue" at bounding box center [937, 578] width 126 height 21
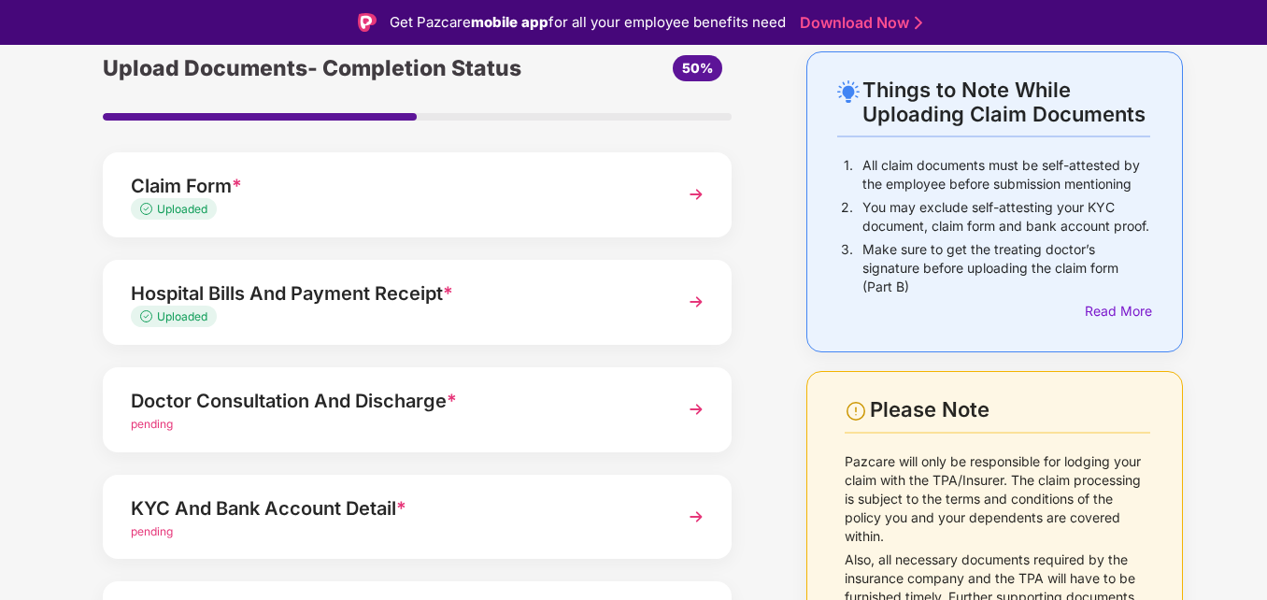
scroll to position [187, 0]
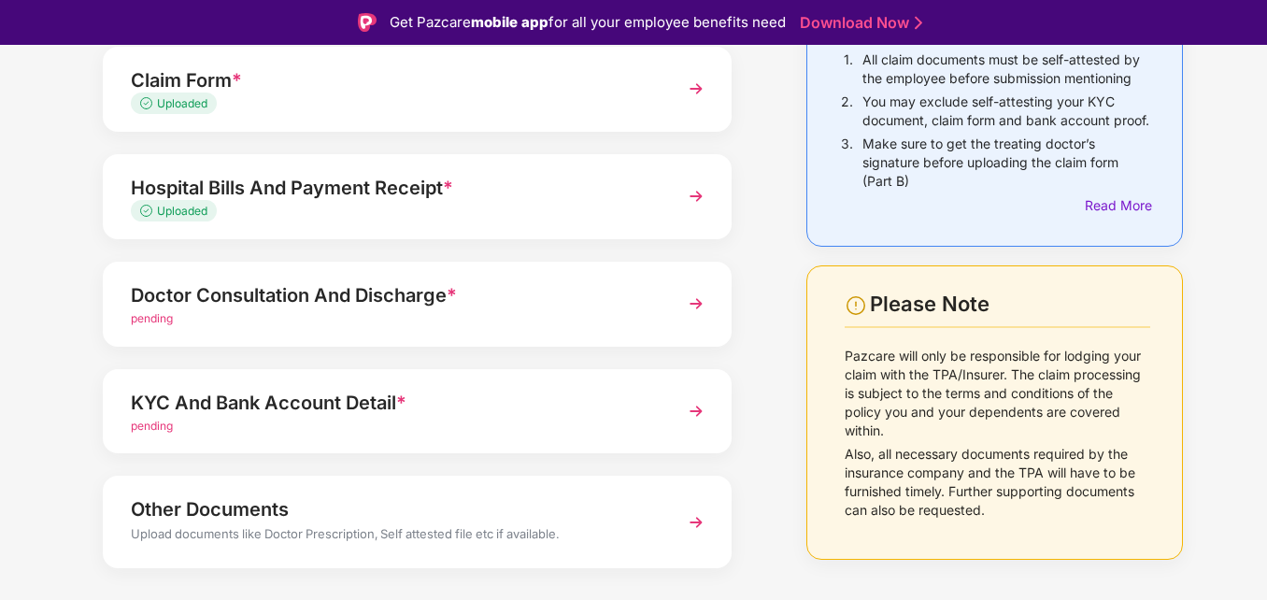
click at [693, 306] on img at bounding box center [696, 304] width 34 height 34
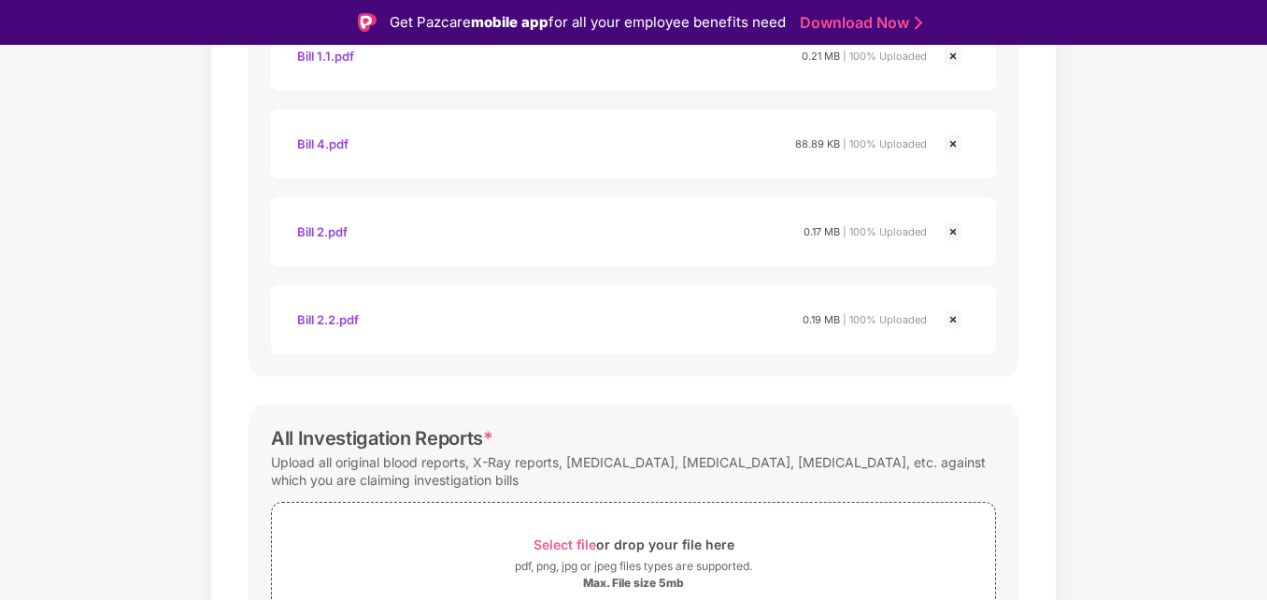
scroll to position [1326, 0]
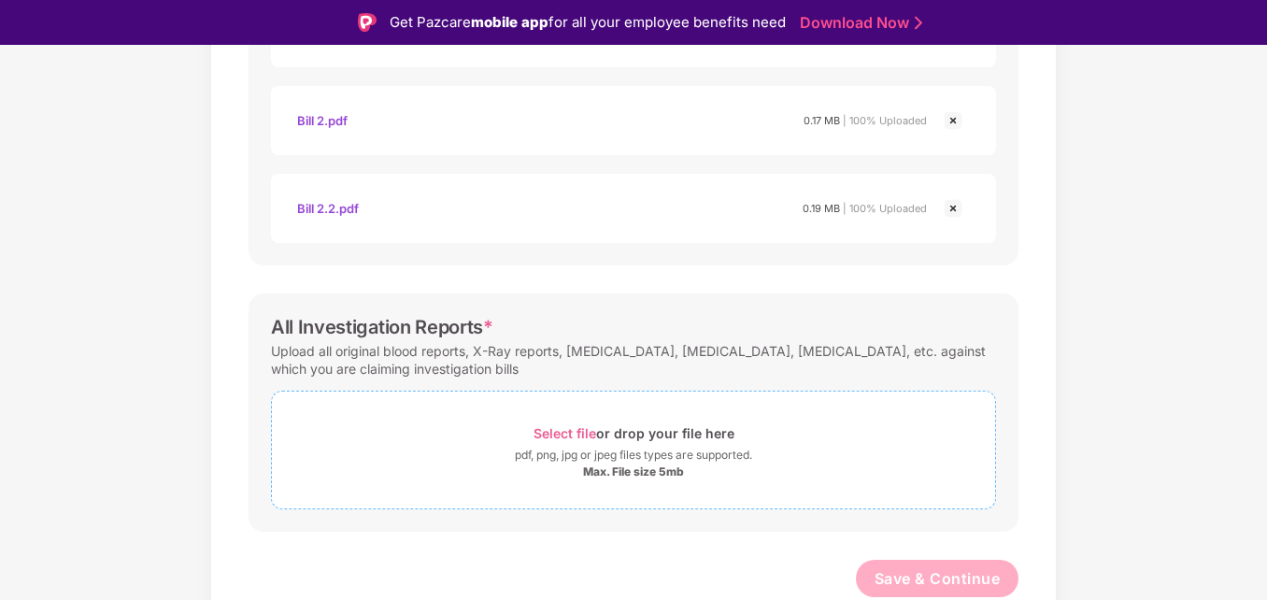
click at [573, 428] on span "Select file" at bounding box center [564, 433] width 63 height 16
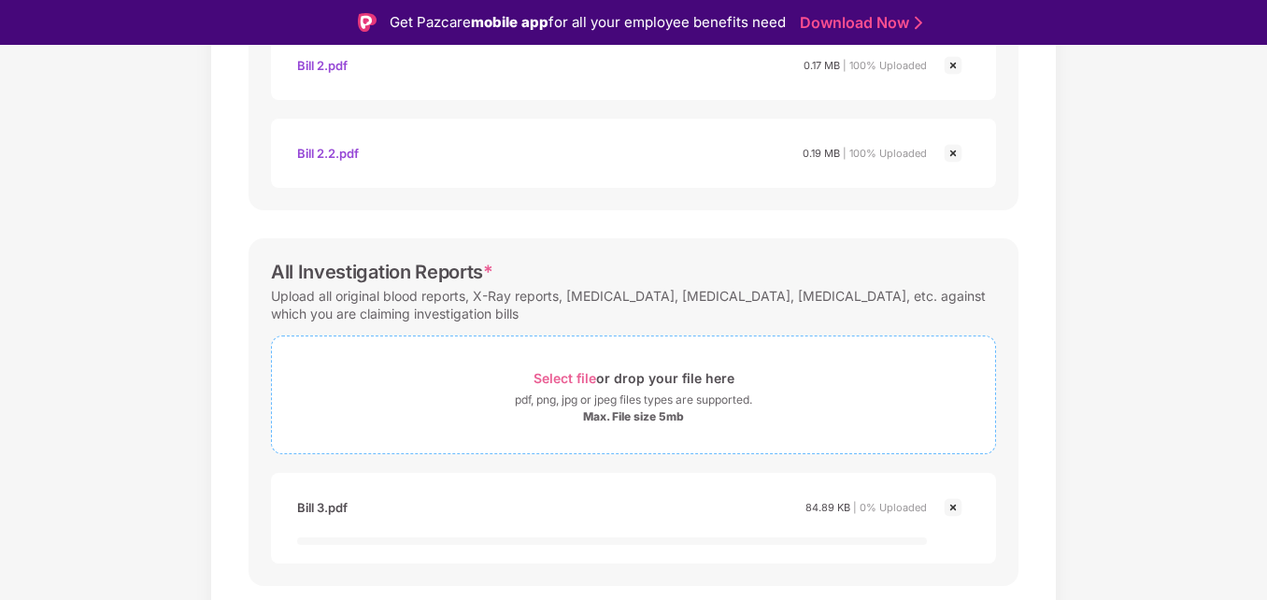
scroll to position [1435, 0]
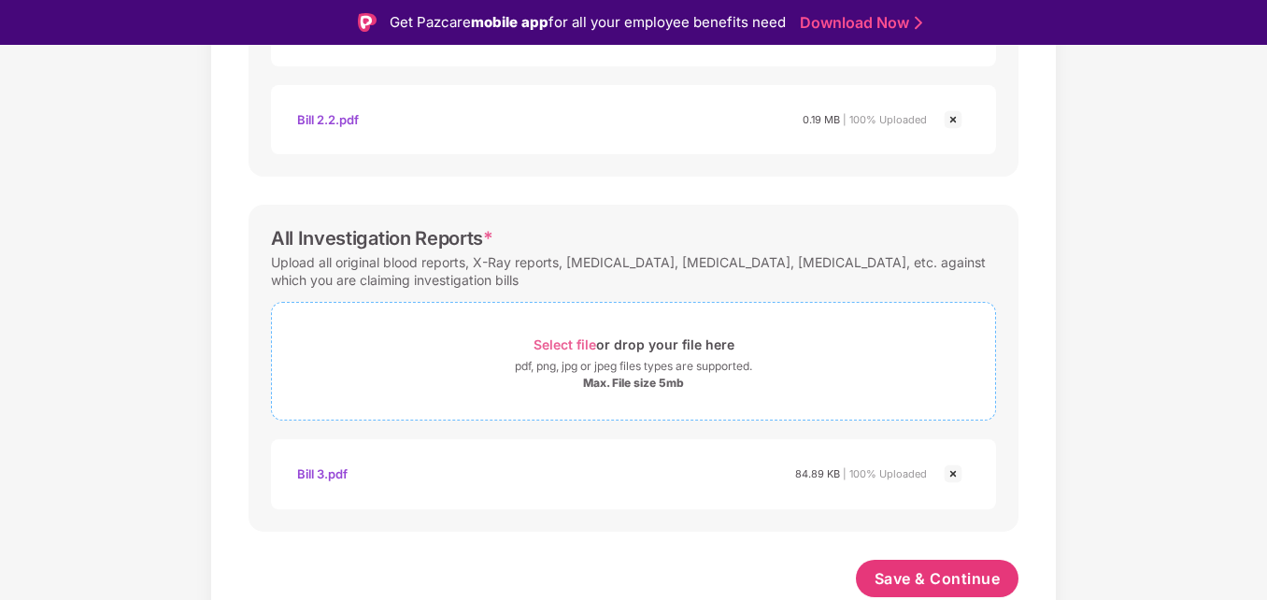
click at [570, 336] on span "Select file" at bounding box center [564, 344] width 63 height 16
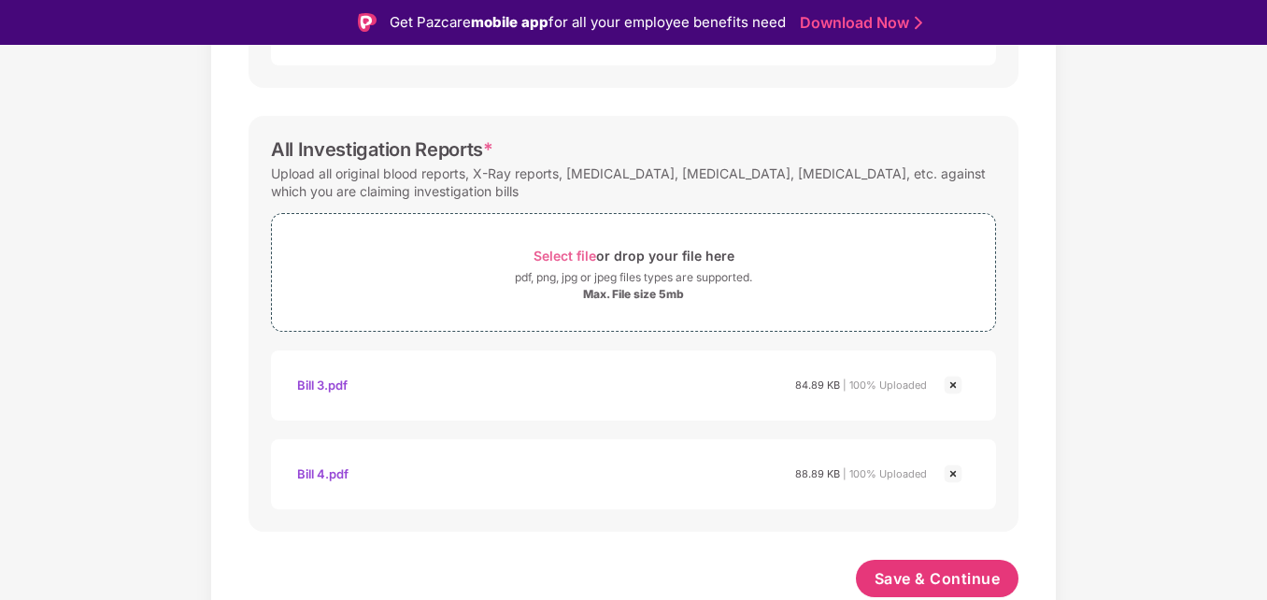
scroll to position [1503, 0]
click at [939, 586] on span "Save & Continue" at bounding box center [937, 578] width 126 height 21
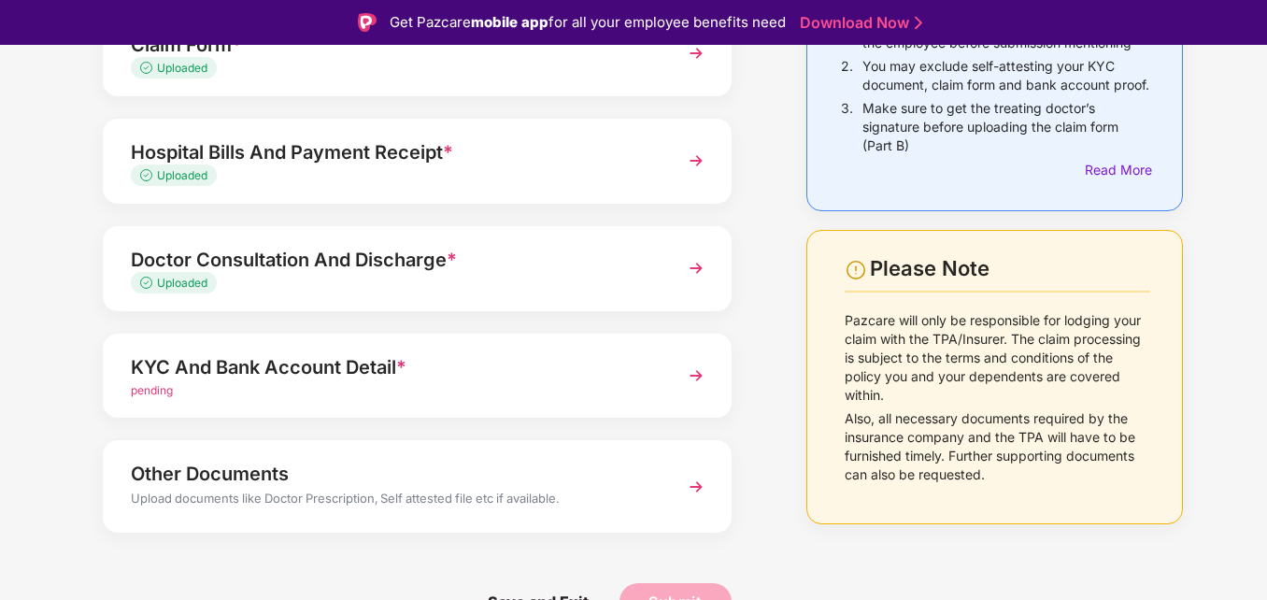
scroll to position [226, 0]
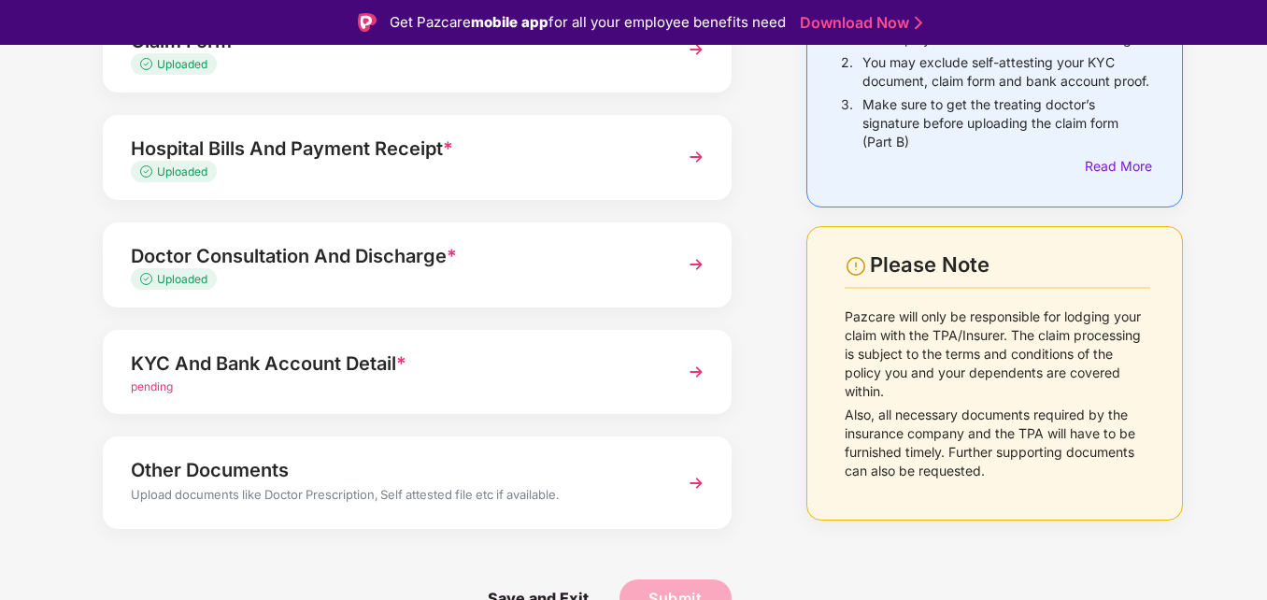
click at [691, 371] on img at bounding box center [696, 372] width 34 height 34
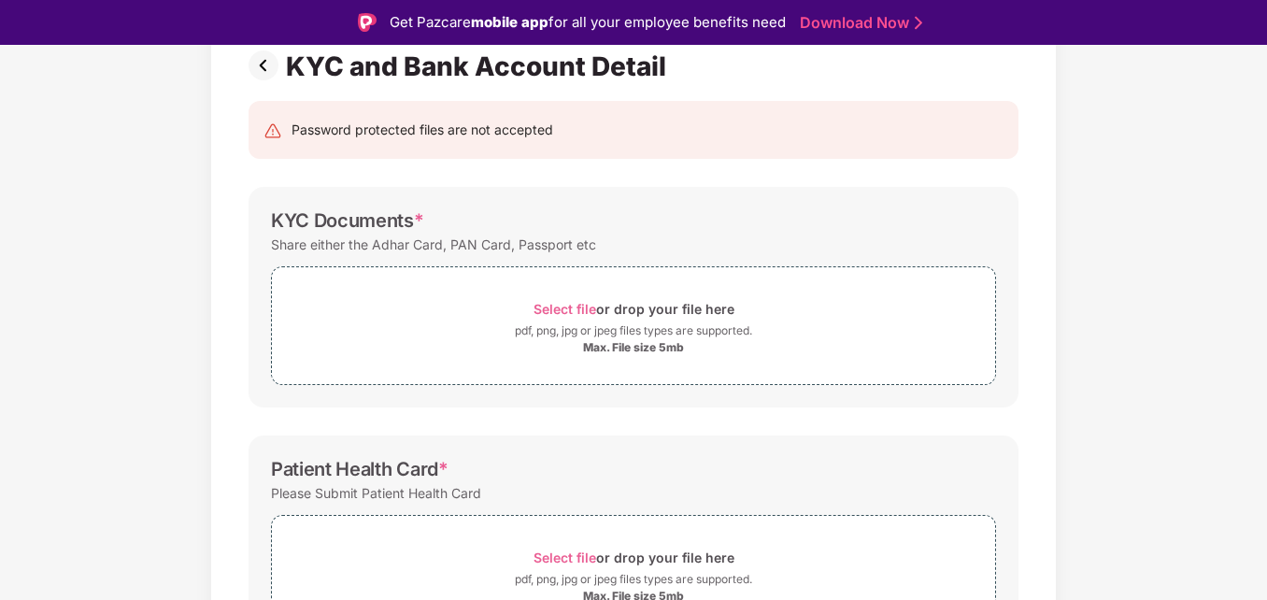
scroll to position [50, 0]
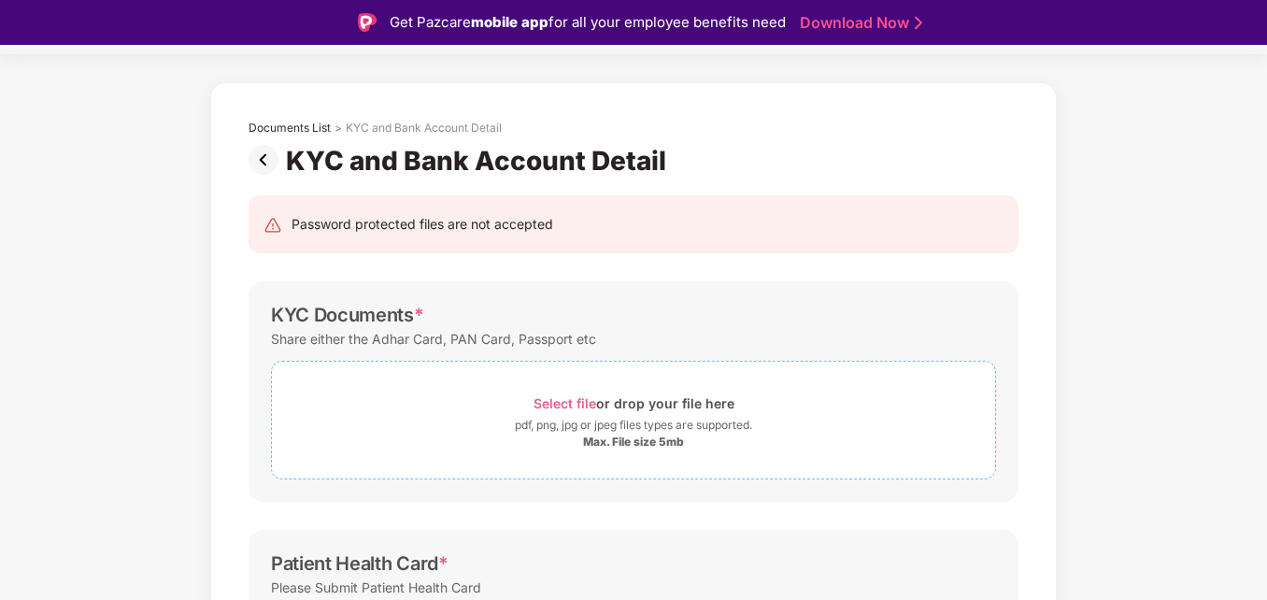
click at [565, 406] on span "Select file" at bounding box center [564, 403] width 63 height 16
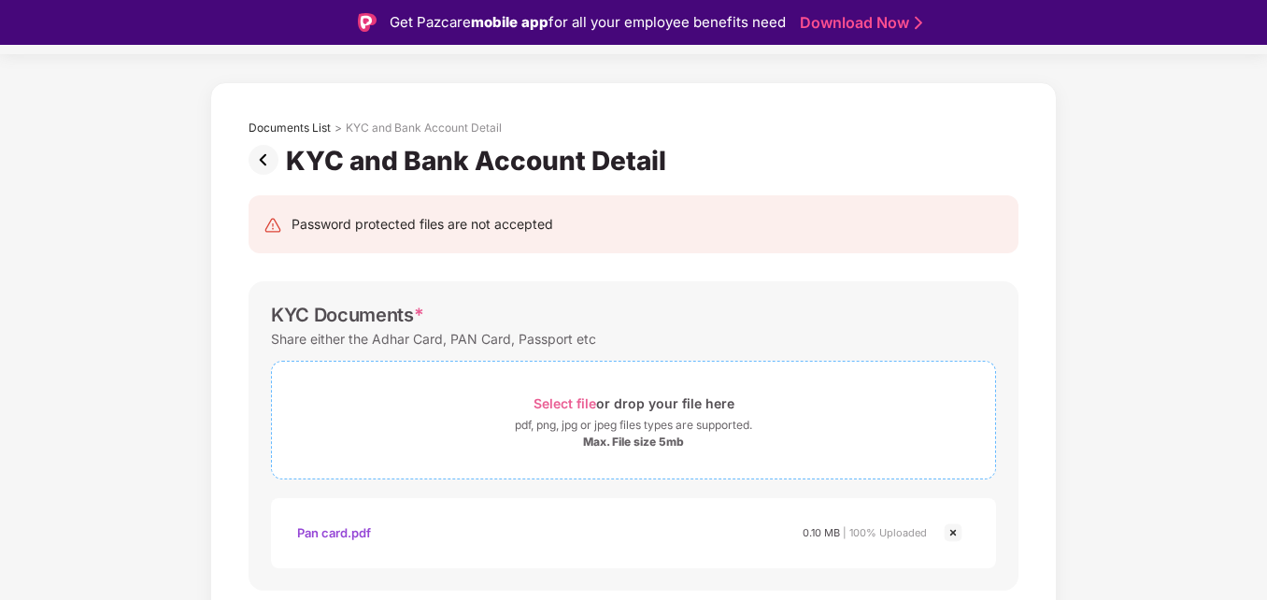
click at [565, 406] on span "Select file" at bounding box center [564, 403] width 63 height 16
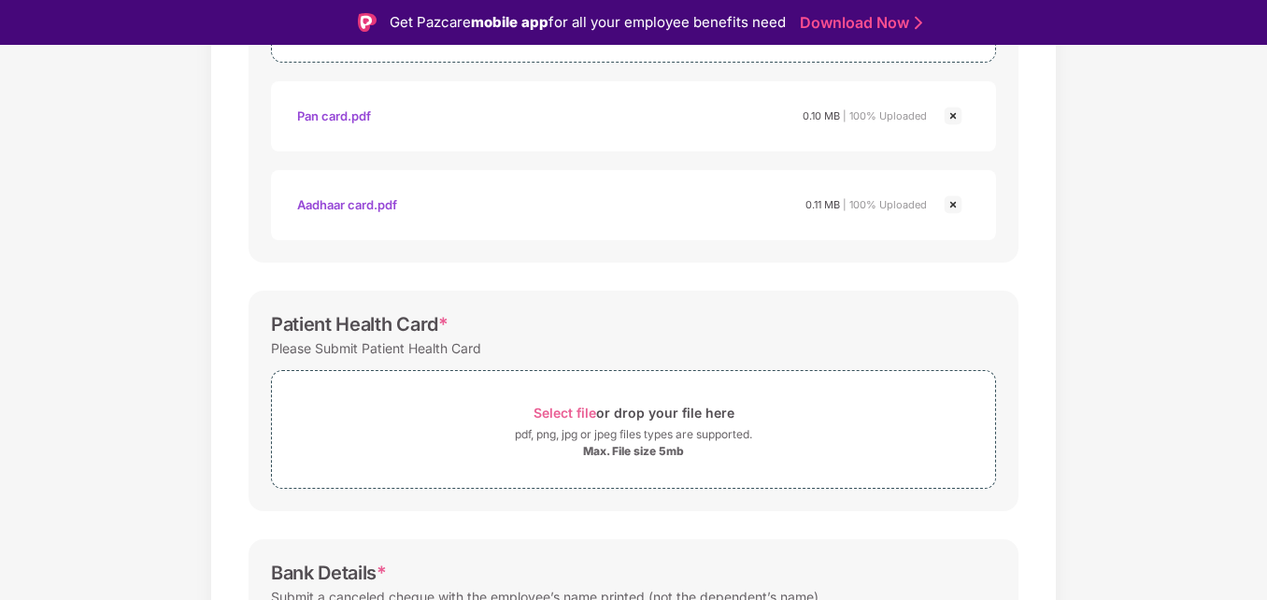
scroll to position [561, 0]
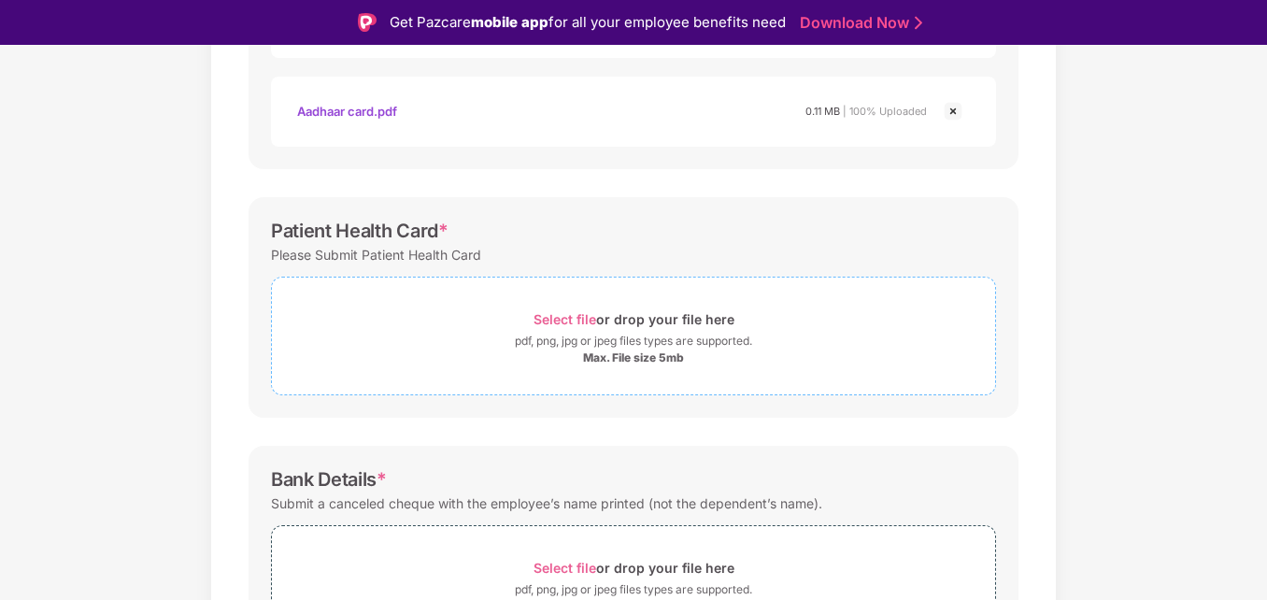
click at [595, 331] on div "Select file or drop your file here" at bounding box center [633, 318] width 201 height 25
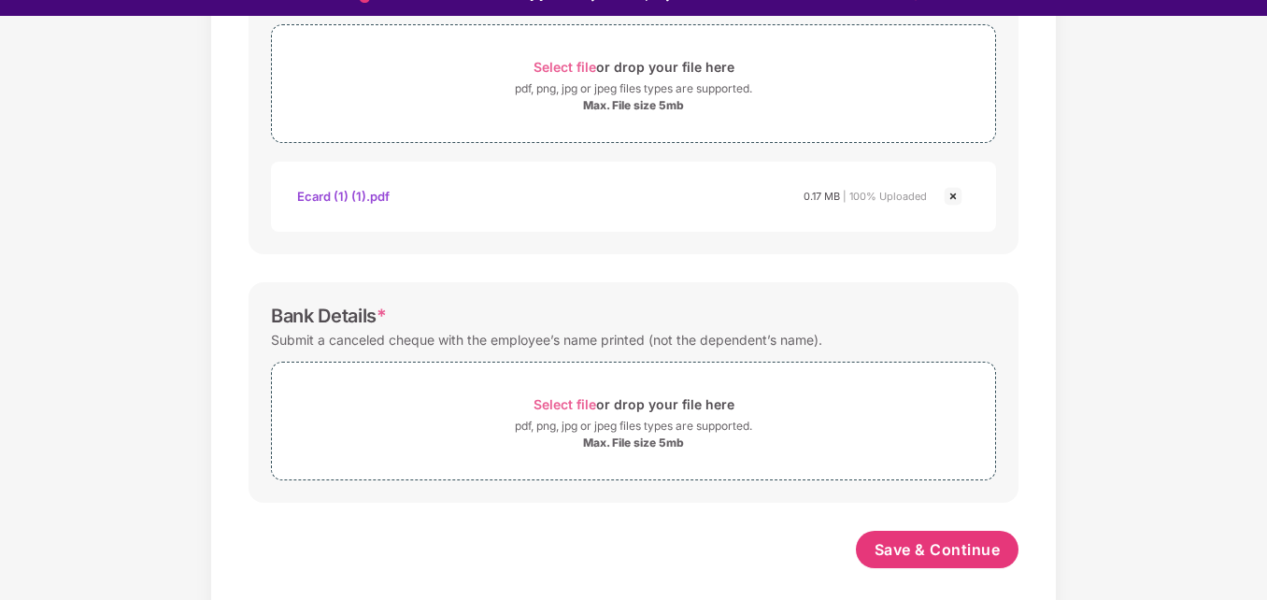
scroll to position [45, 0]
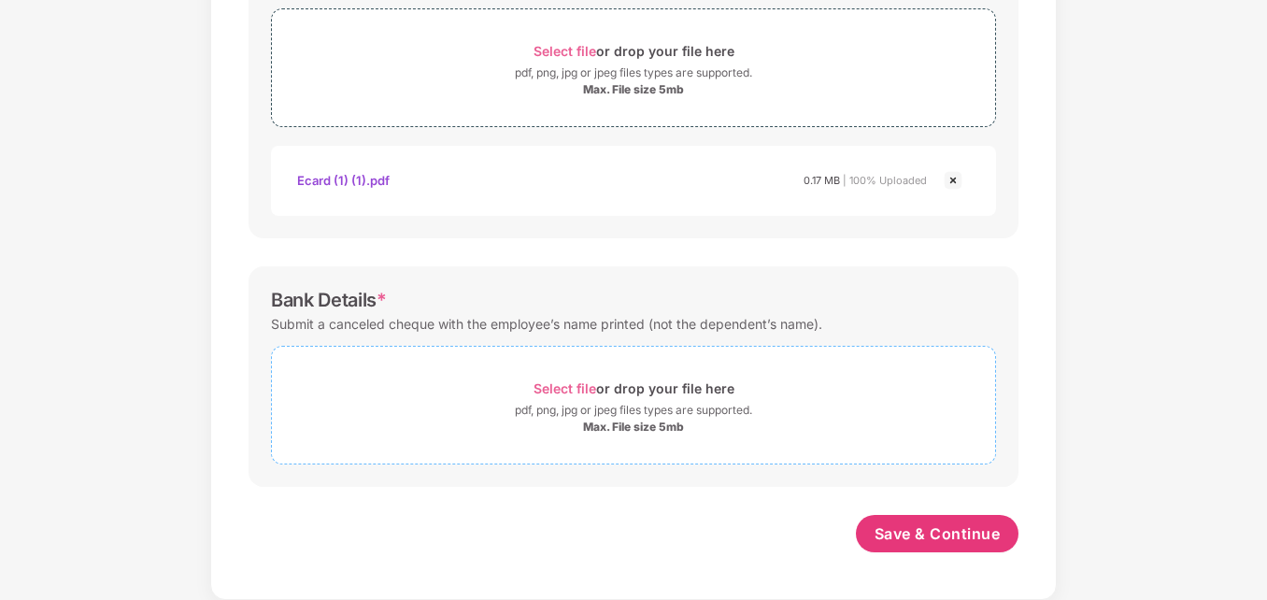
click at [577, 388] on span "Select file" at bounding box center [564, 388] width 63 height 16
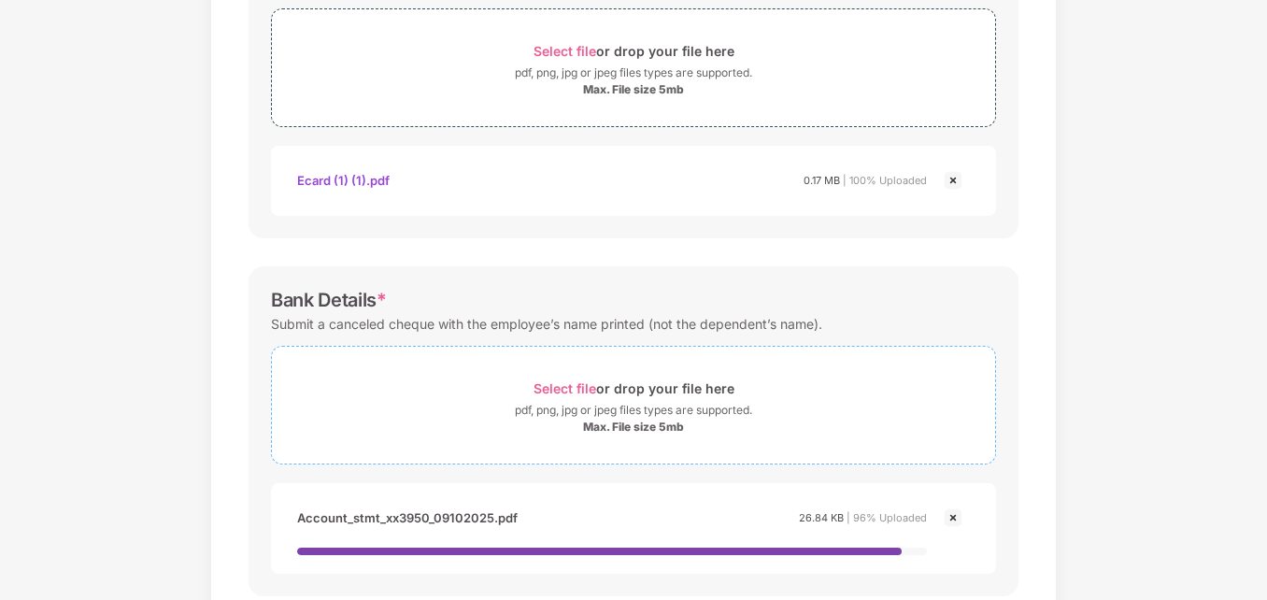
scroll to position [893, 0]
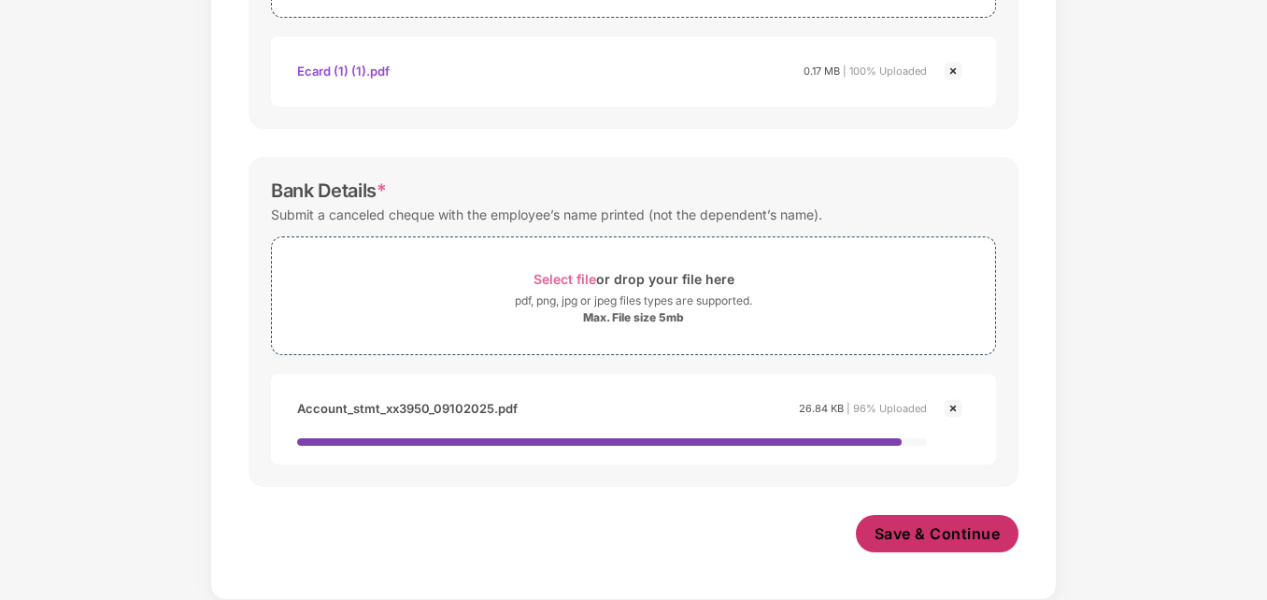
click at [923, 543] on span "Save & Continue" at bounding box center [937, 533] width 126 height 21
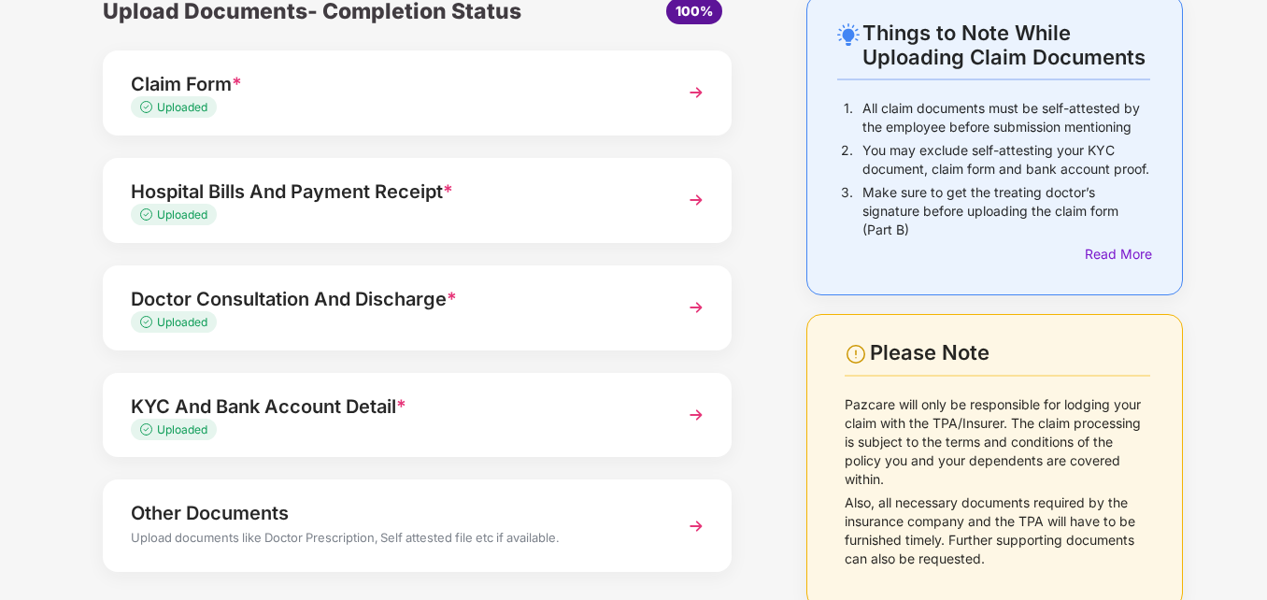
scroll to position [181, 0]
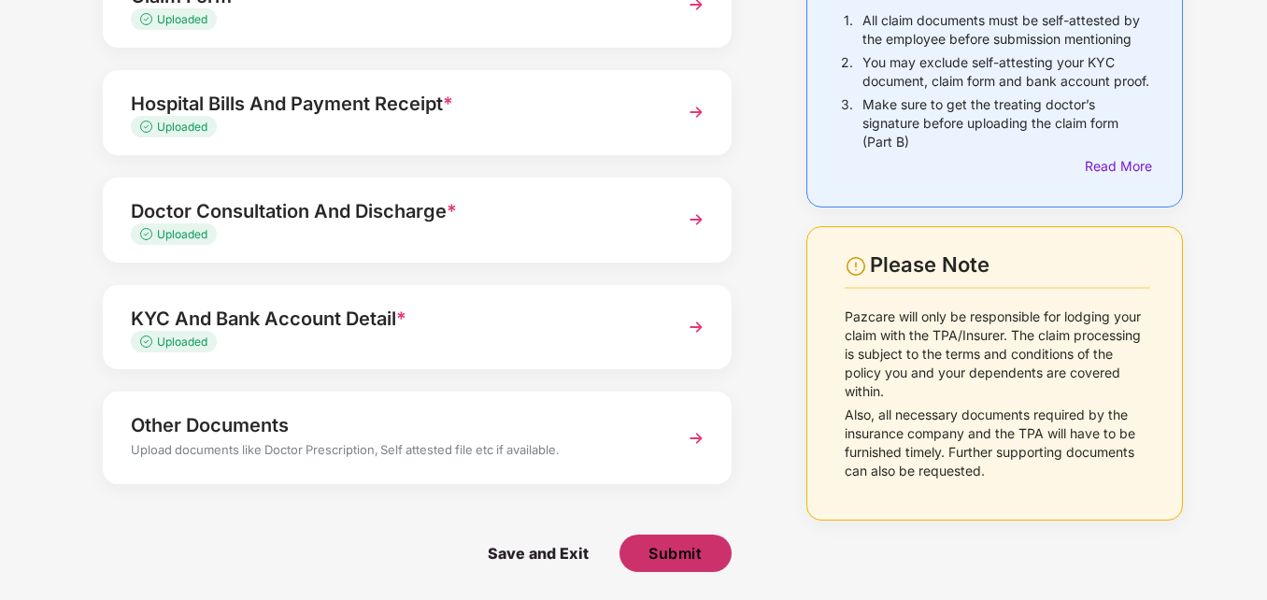
click at [681, 558] on span "Submit" at bounding box center [674, 553] width 53 height 21
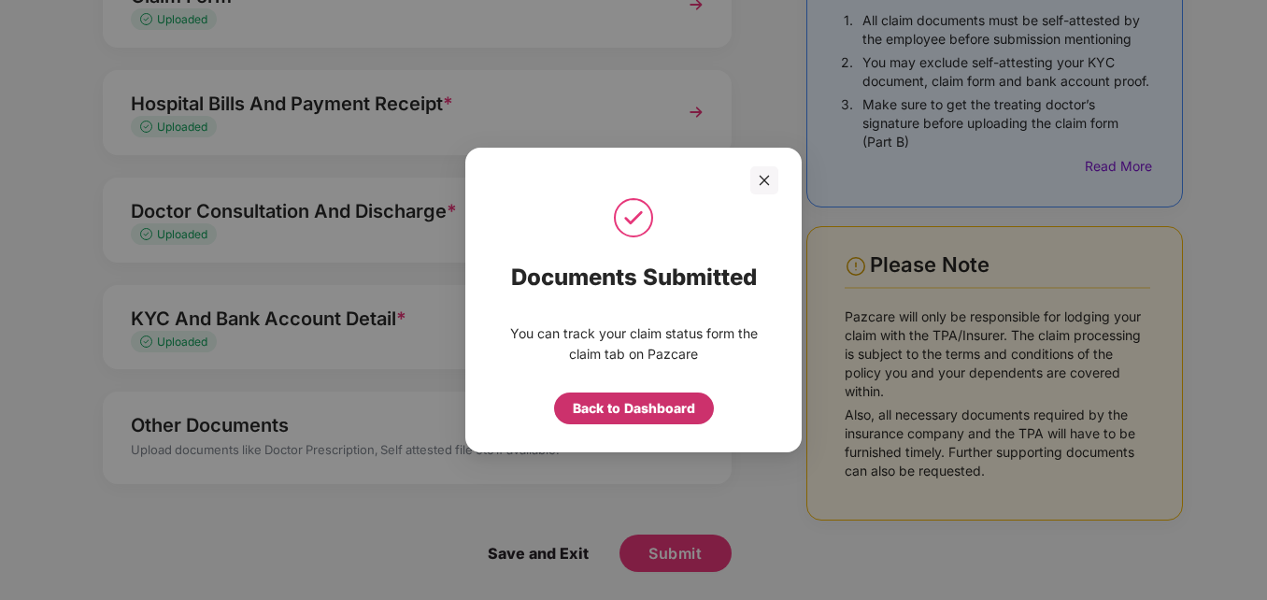
click at [646, 413] on div "Back to Dashboard" at bounding box center [634, 408] width 122 height 21
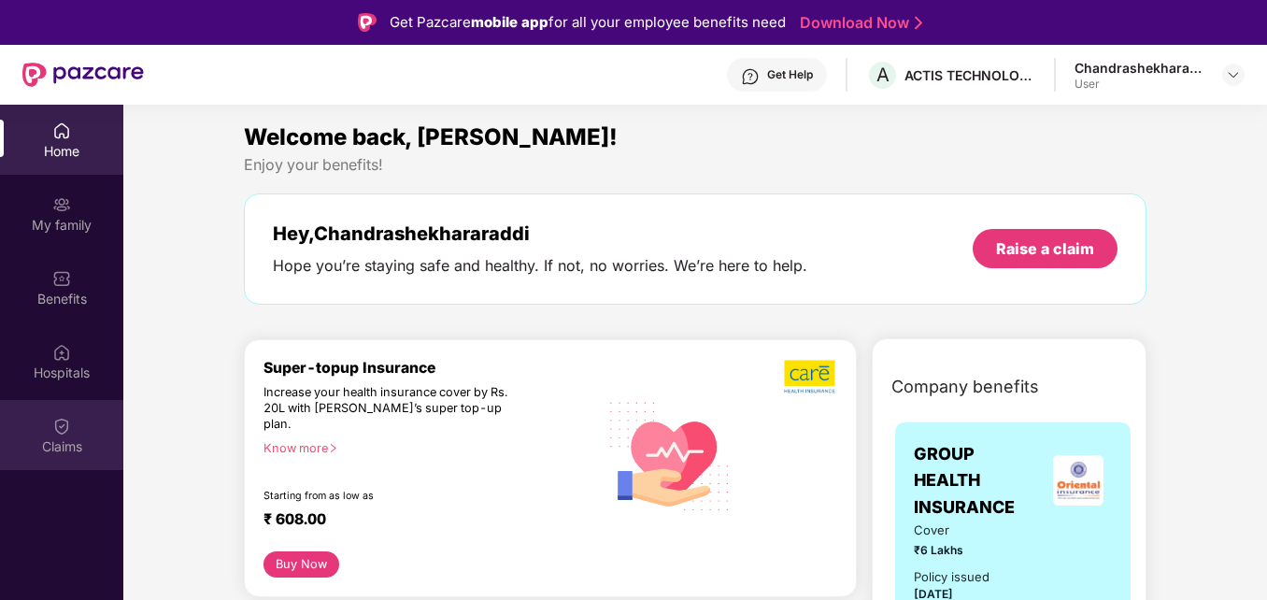
click at [79, 433] on div "Claims" at bounding box center [61, 435] width 123 height 70
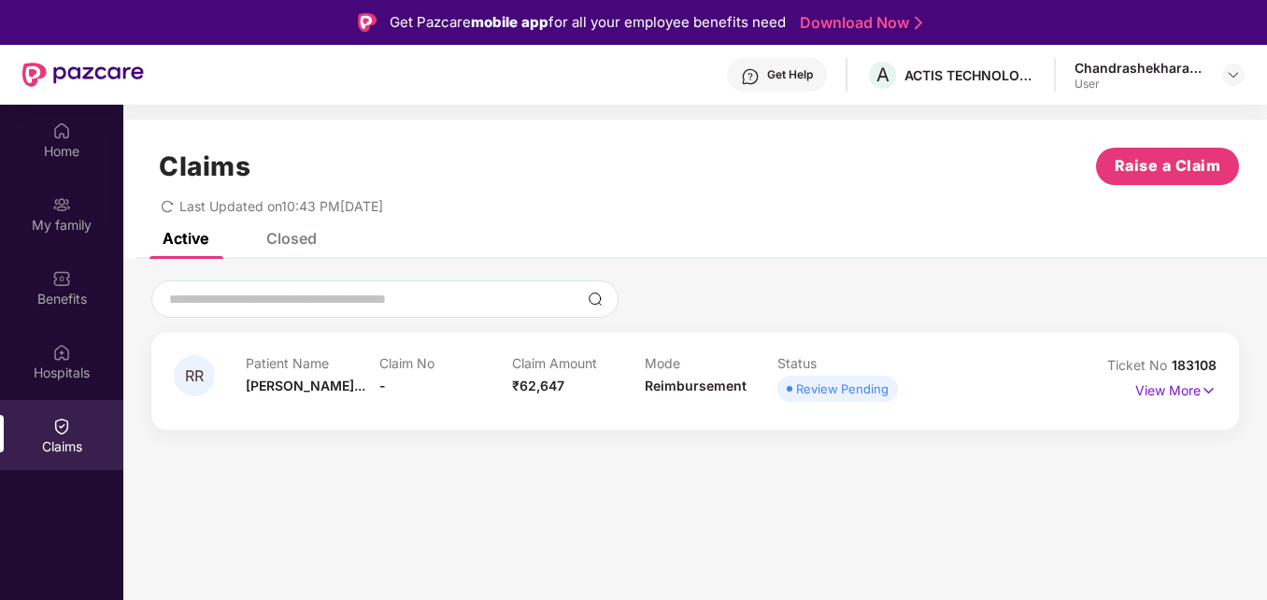
click at [296, 243] on div "Closed" at bounding box center [291, 238] width 50 height 19
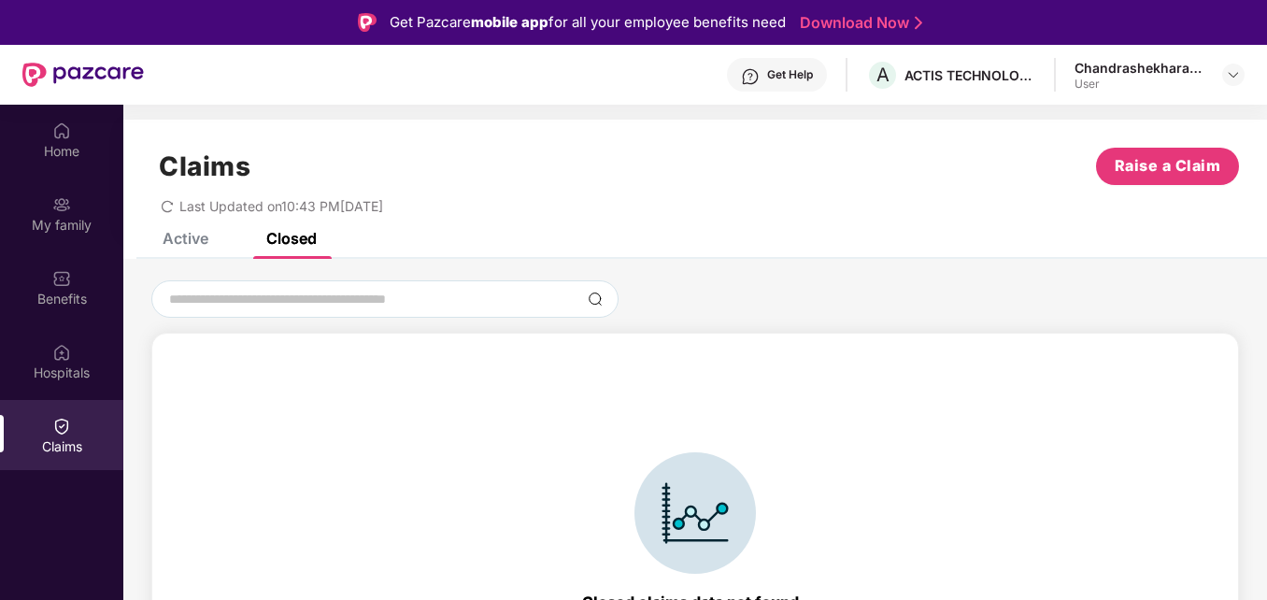
click at [191, 249] on div "Active" at bounding box center [172, 238] width 74 height 41
